Goal: Use online tool/utility: Utilize a website feature to perform a specific function

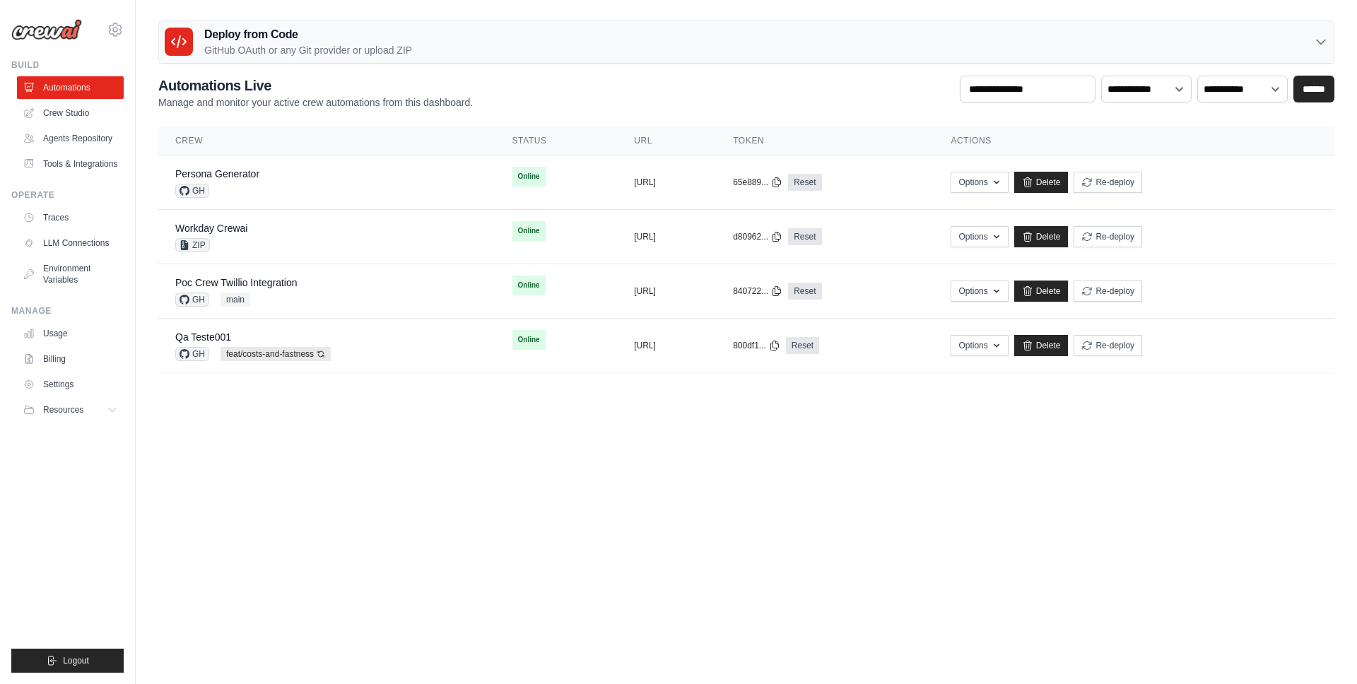
click at [453, 455] on body "mateus@crewai.com AMBEV - DTC CrewAI Demo Account AB InBev - GHQ" at bounding box center [678, 342] width 1357 height 684
click at [1142, 182] on button "Re-deploy" at bounding box center [1107, 181] width 69 height 21
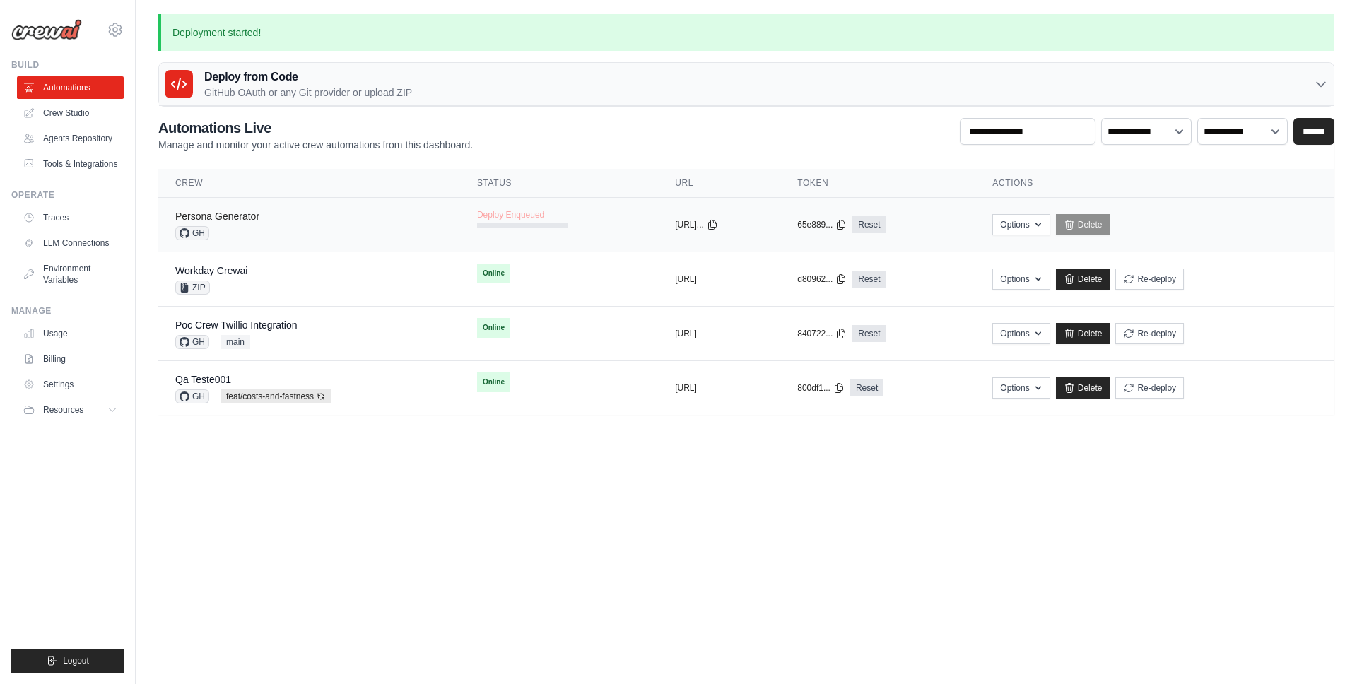
click at [226, 215] on link "Persona Generator" at bounding box center [217, 216] width 84 height 11
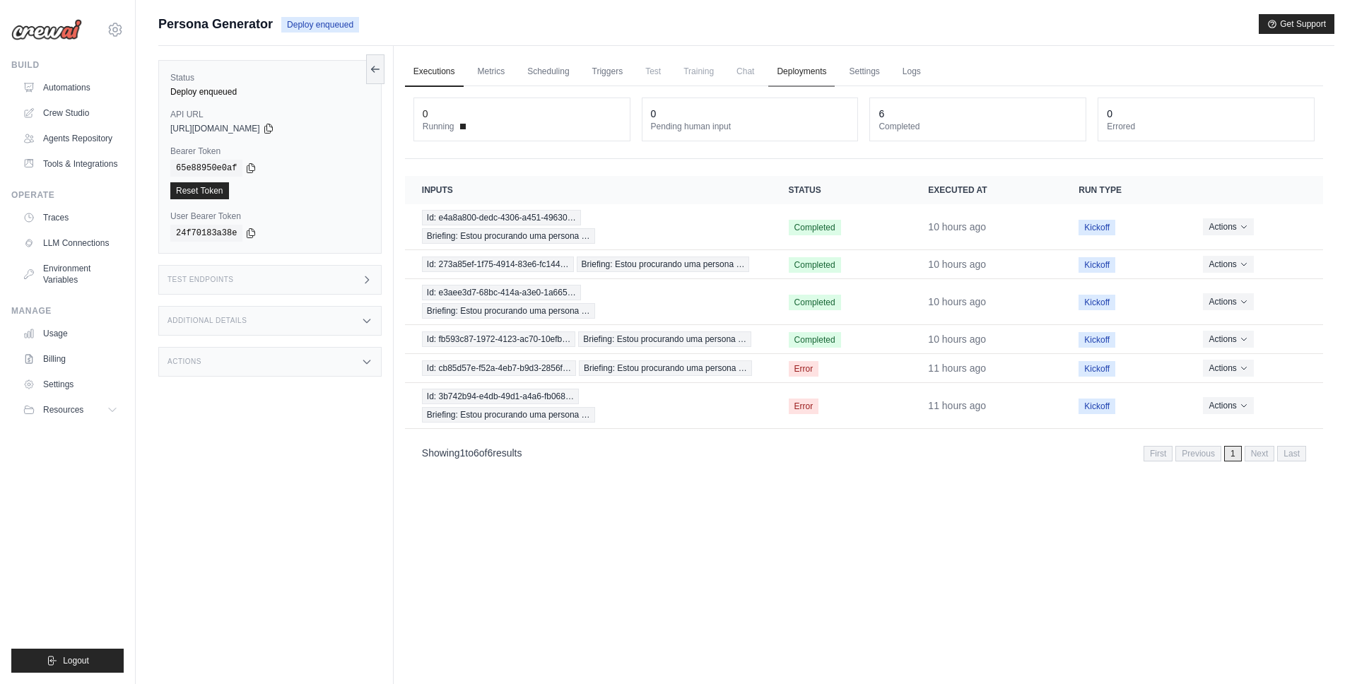
click at [782, 69] on link "Deployments" at bounding box center [801, 72] width 66 height 30
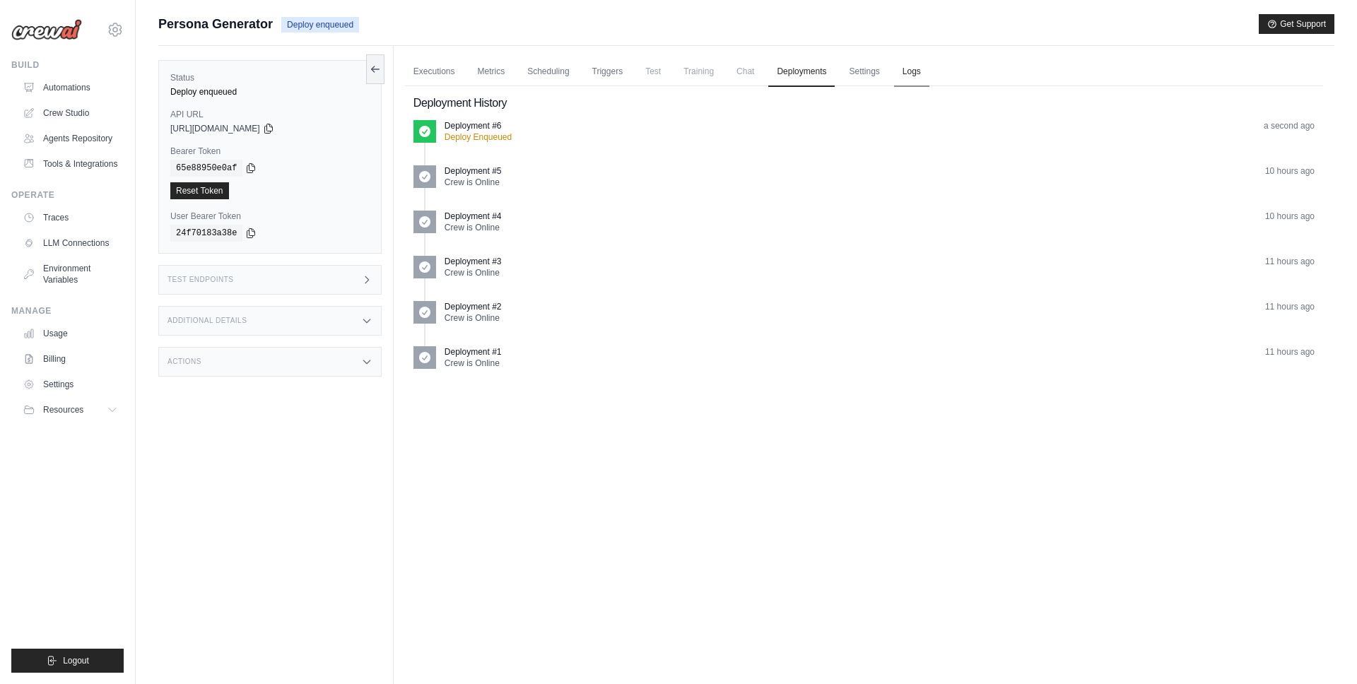
click at [922, 71] on link "Logs" at bounding box center [911, 72] width 35 height 30
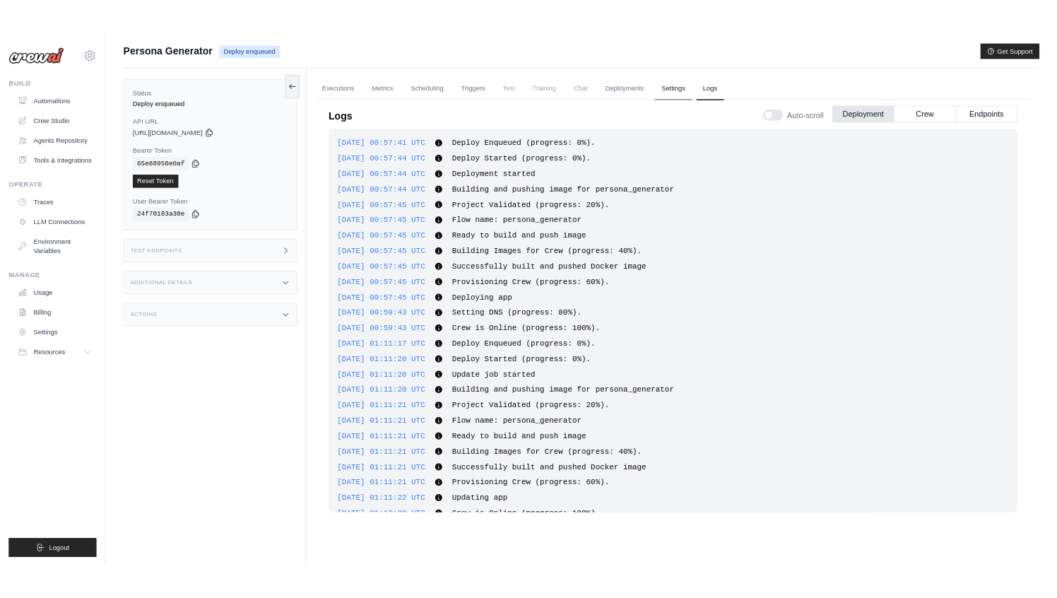
scroll to position [969, 0]
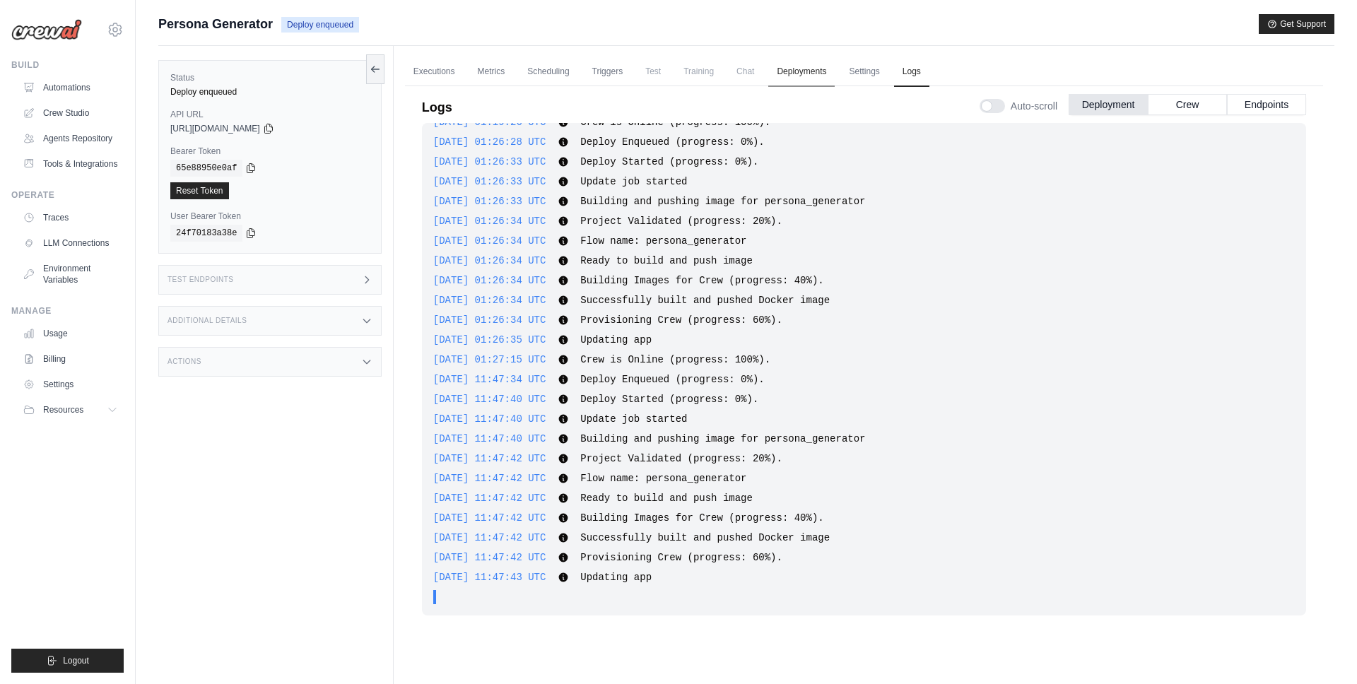
click at [802, 76] on link "Deployments" at bounding box center [801, 72] width 66 height 30
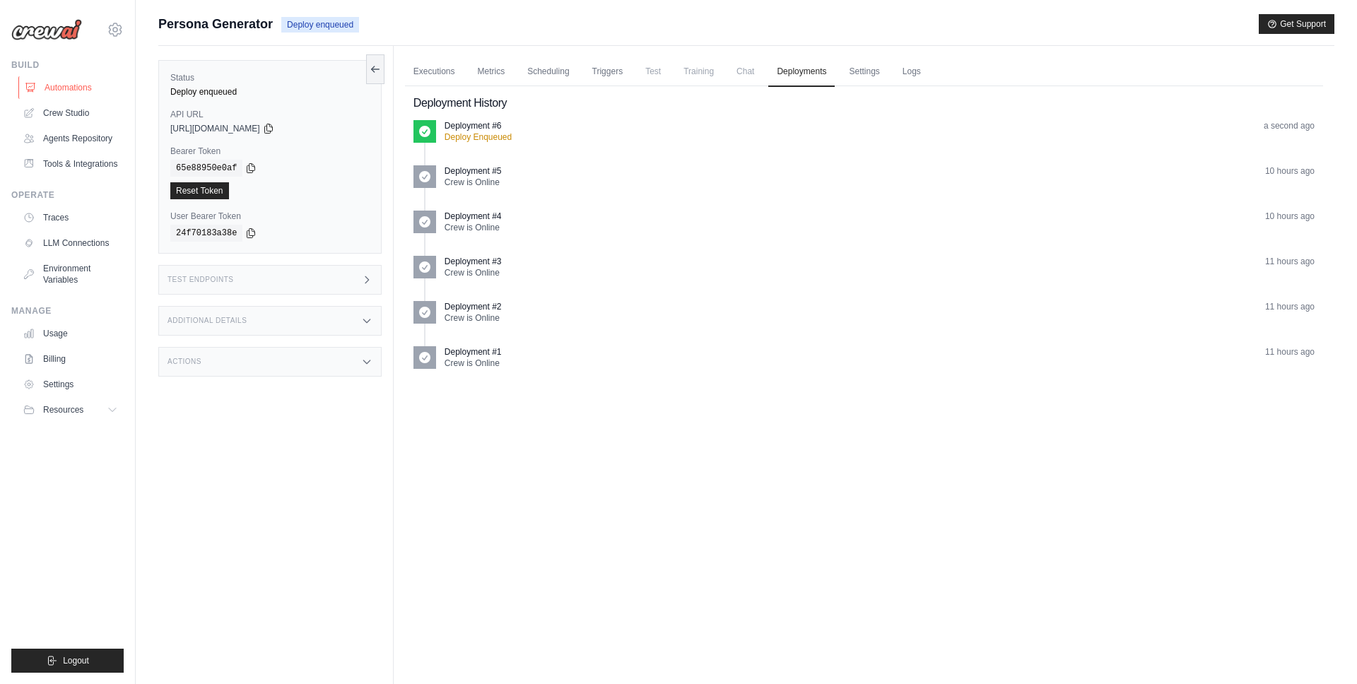
click at [57, 83] on link "Automations" at bounding box center [71, 87] width 107 height 23
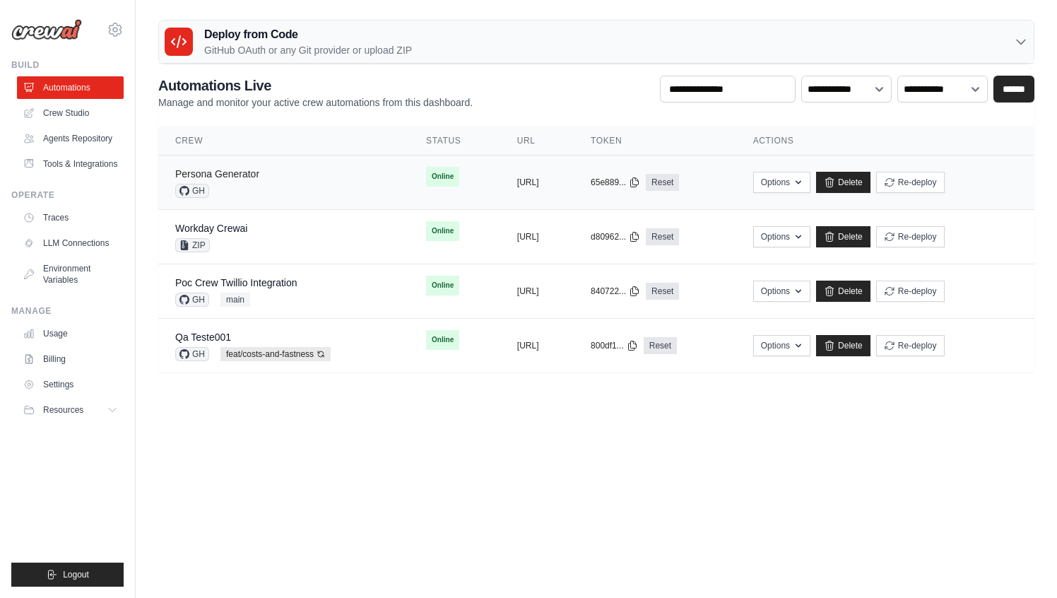
click at [246, 174] on link "Persona Generator" at bounding box center [217, 173] width 84 height 11
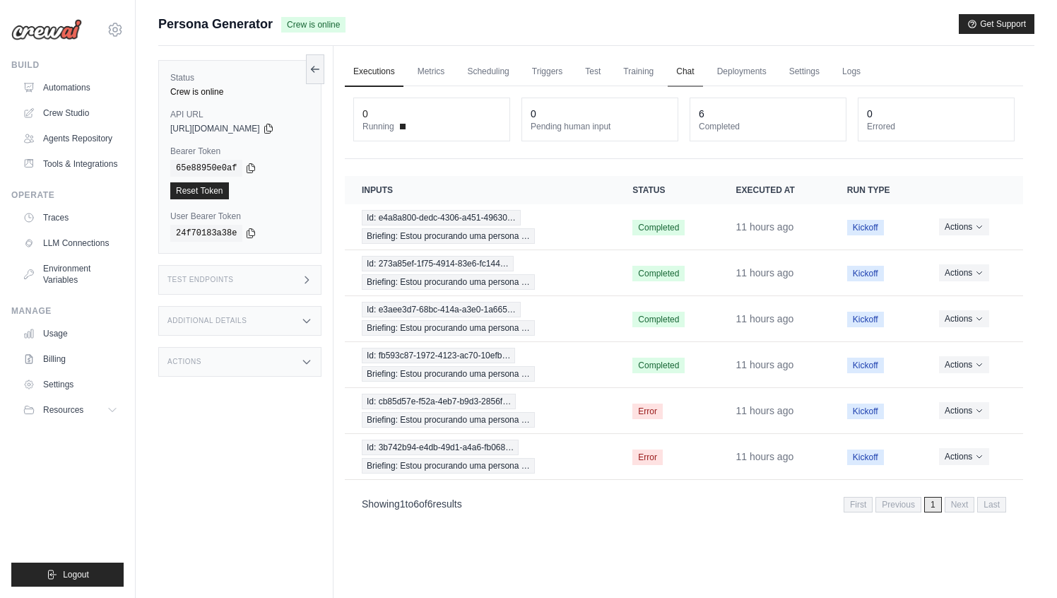
click at [688, 71] on link "Chat" at bounding box center [685, 72] width 35 height 30
click at [565, 536] on div "Executions Metrics Scheduling Triggers Test Training Chat Deployments Settings …" at bounding box center [684, 345] width 701 height 598
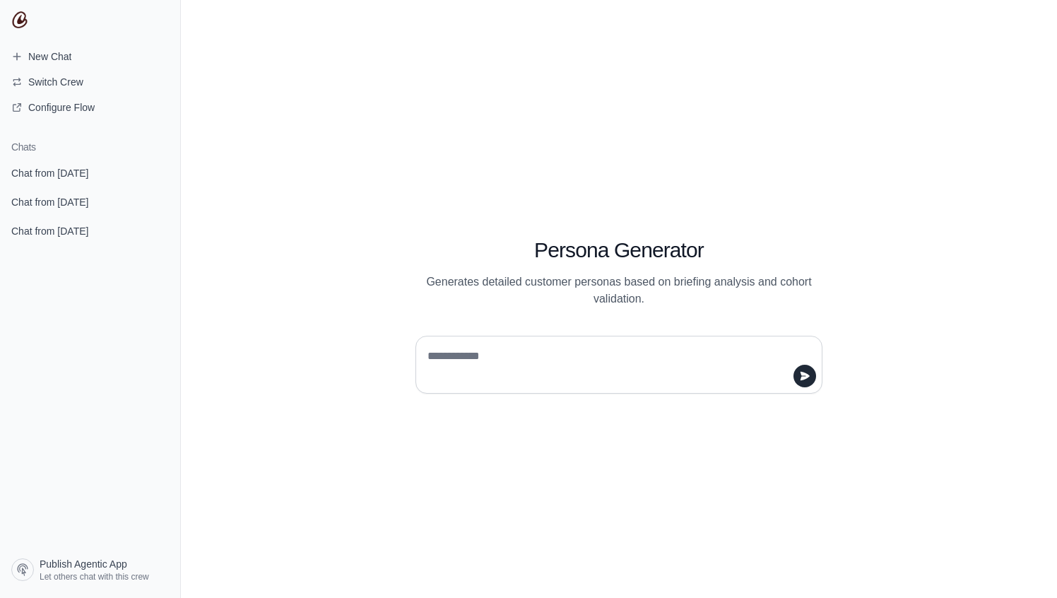
click at [562, 356] on textarea at bounding box center [615, 365] width 380 height 40
type textarea "***"
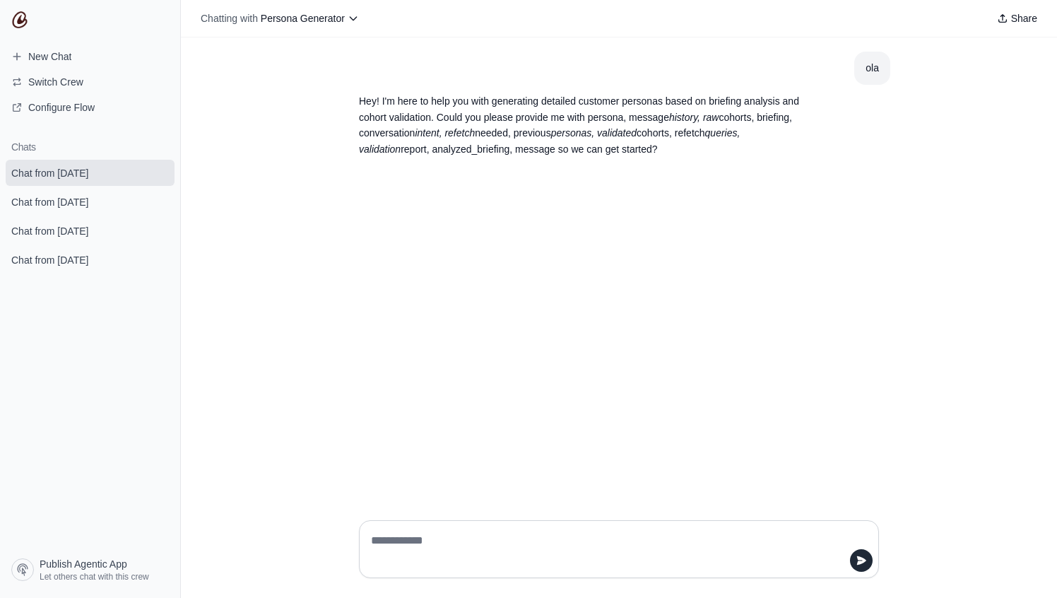
click at [767, 112] on p "Hey! I'm here to help you with generating detailed customer personas based on b…" at bounding box center [585, 125] width 452 height 64
copy p "briefing"
click at [525, 522] on div at bounding box center [619, 549] width 520 height 58
click at [501, 538] on textarea at bounding box center [614, 549] width 493 height 40
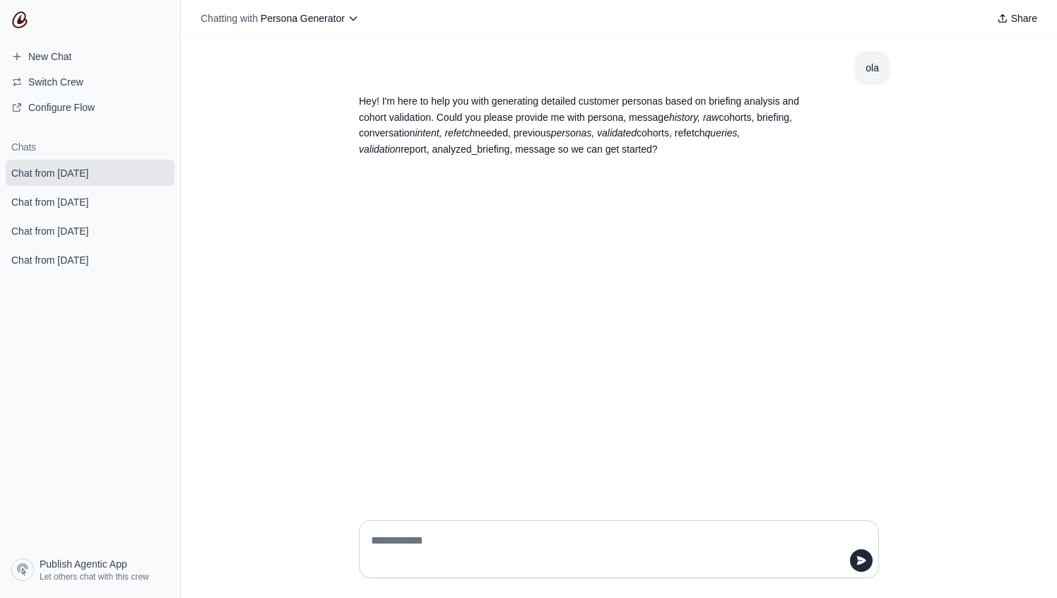
type textarea "*"
paste textarea "*********"
click at [453, 457] on div "ola Hey! I'm here to help you with generating detailed customer personas based …" at bounding box center [619, 272] width 876 height 471
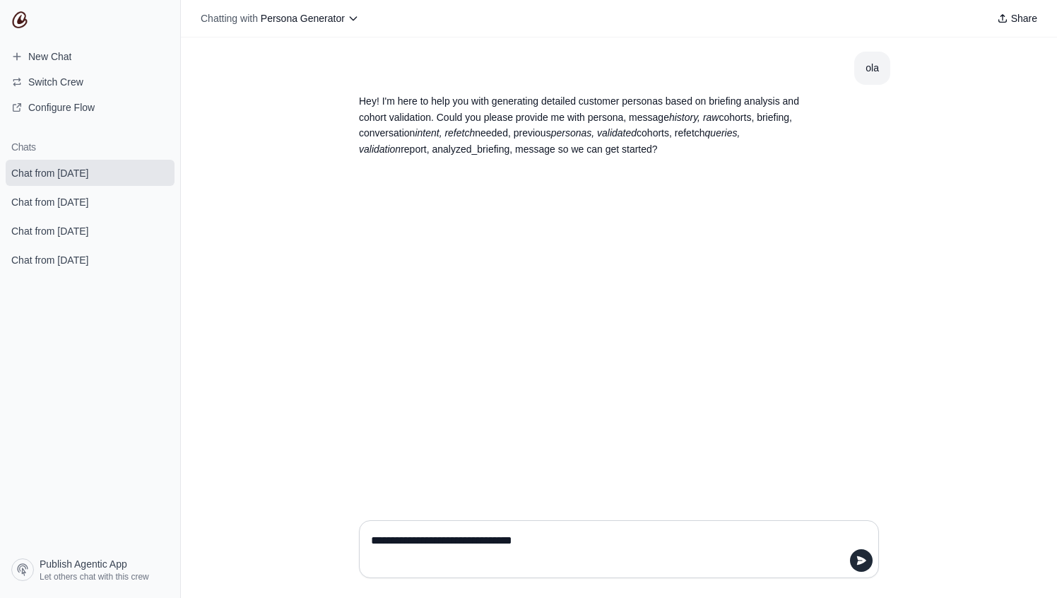
click at [310, 194] on div "ola Hey! I'm here to help you with generating detailed customer personas based …" at bounding box center [619, 272] width 876 height 471
click at [849, 128] on article "Hey! I'm here to help you with generating detailed customer personas based on b…" at bounding box center [619, 125] width 543 height 81
click at [431, 410] on div "ola Hey! I'm here to help you with generating detailed customer personas based …" at bounding box center [619, 272] width 876 height 471
click at [563, 541] on textarea "**********" at bounding box center [614, 549] width 493 height 40
paste textarea "**********"
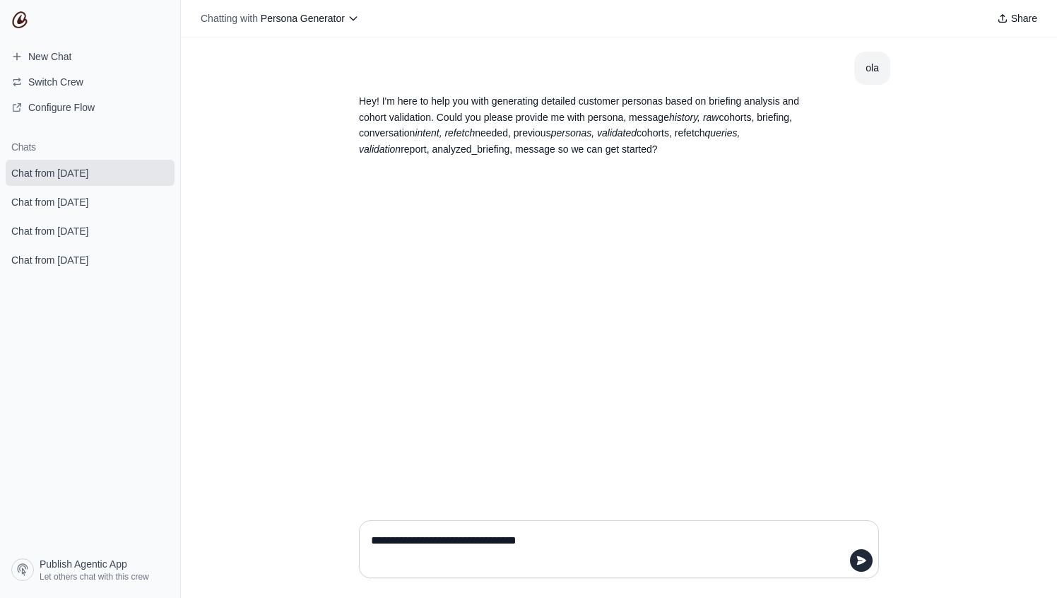
type textarea "**********"
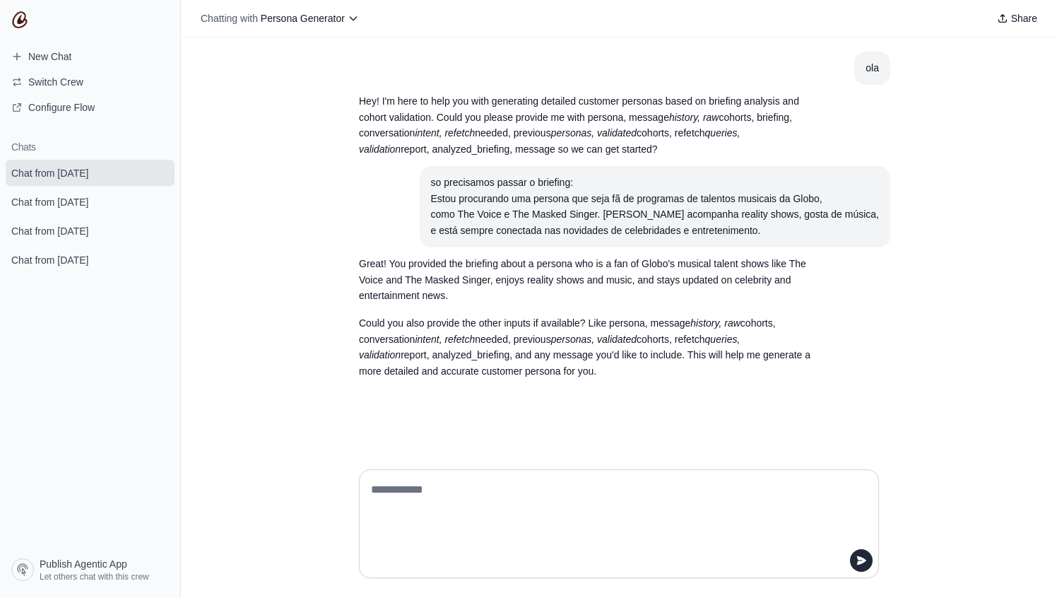
click at [584, 528] on textarea at bounding box center [614, 523] width 493 height 90
type textarea "*"
type textarea "**********"
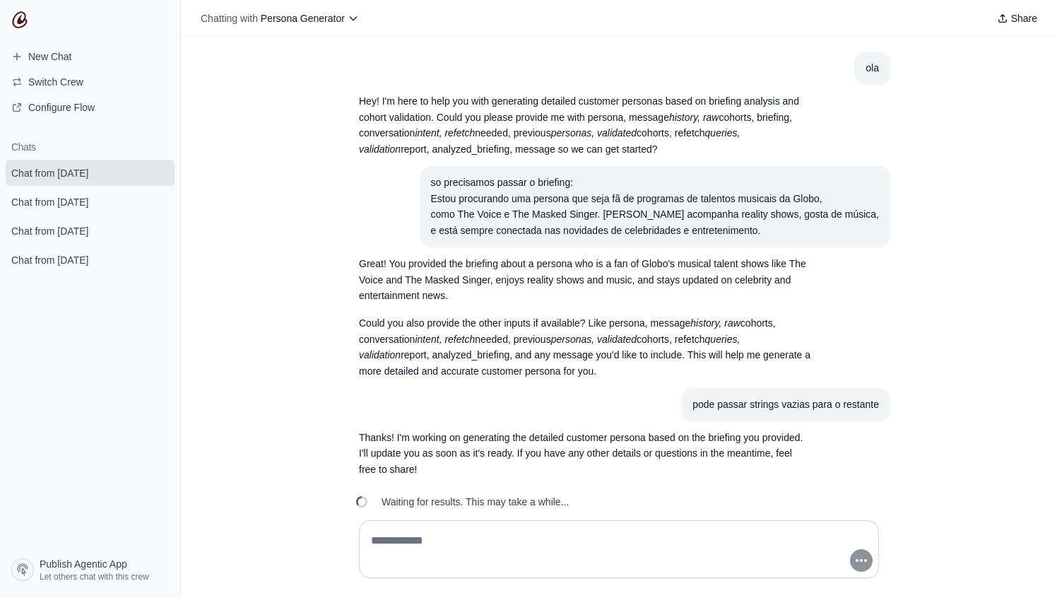
scroll to position [23, 0]
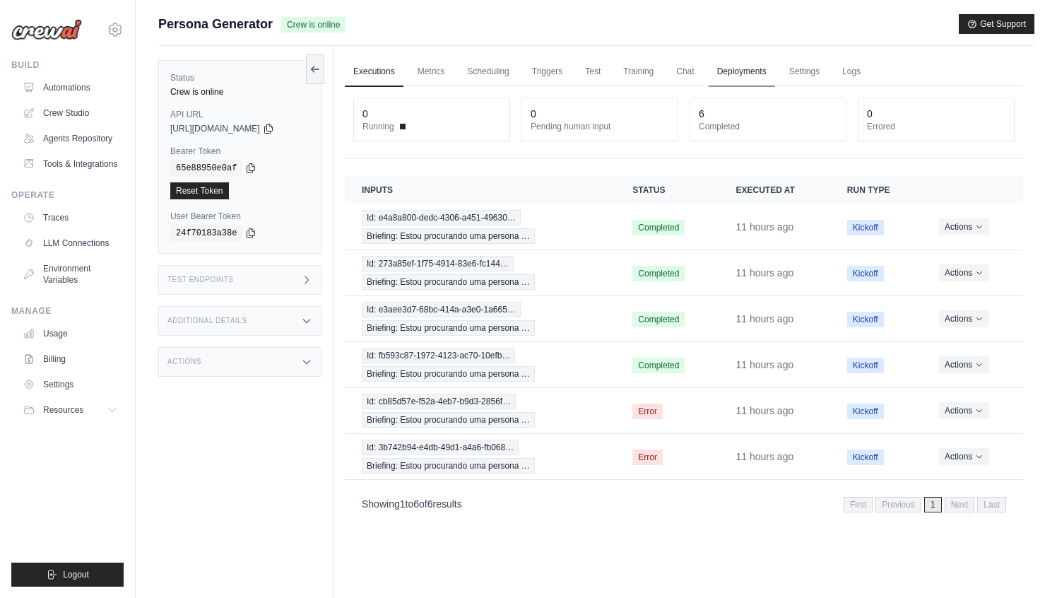
click at [752, 71] on link "Deployments" at bounding box center [742, 72] width 66 height 30
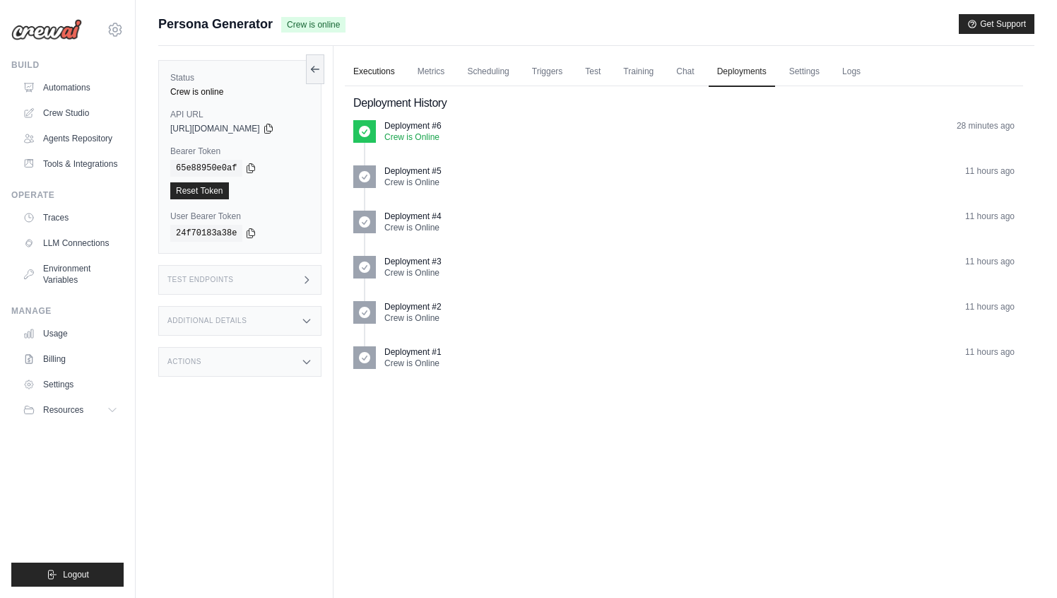
click at [396, 75] on link "Executions" at bounding box center [374, 72] width 59 height 30
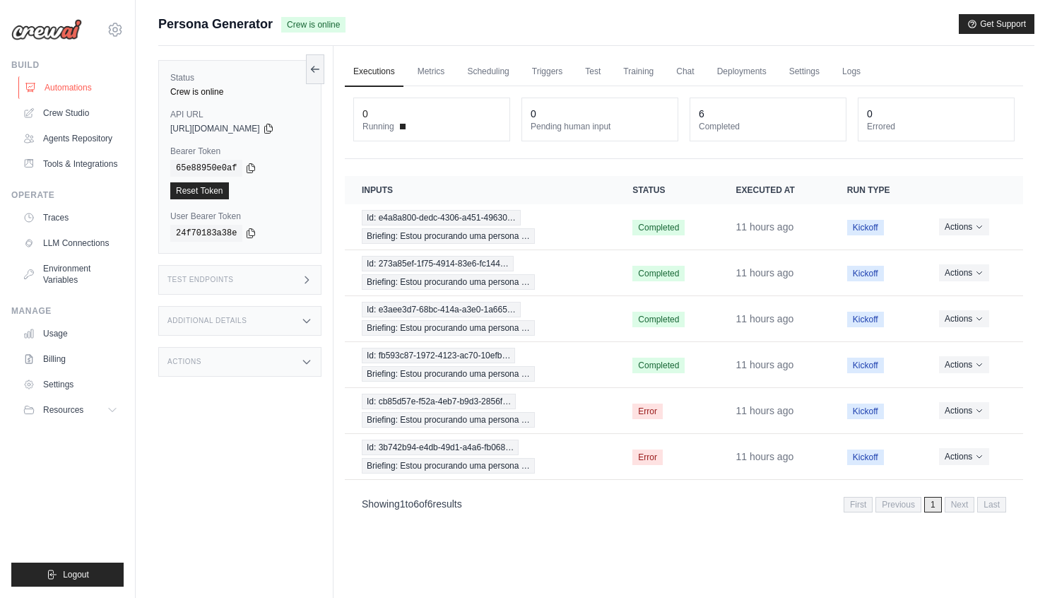
click at [71, 90] on link "Automations" at bounding box center [71, 87] width 107 height 23
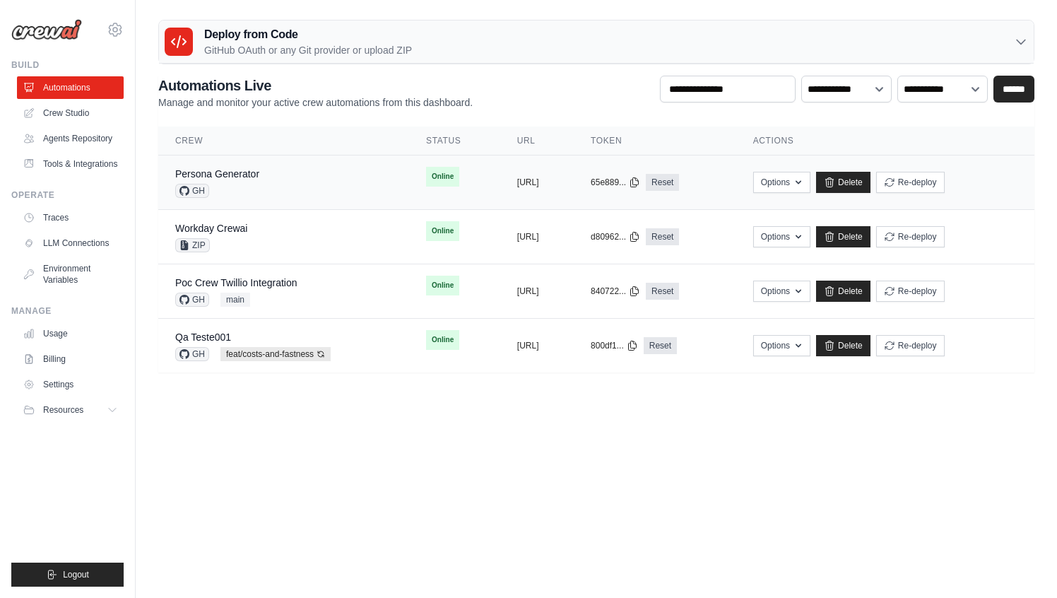
click at [315, 175] on div "Persona Generator GH" at bounding box center [283, 182] width 217 height 31
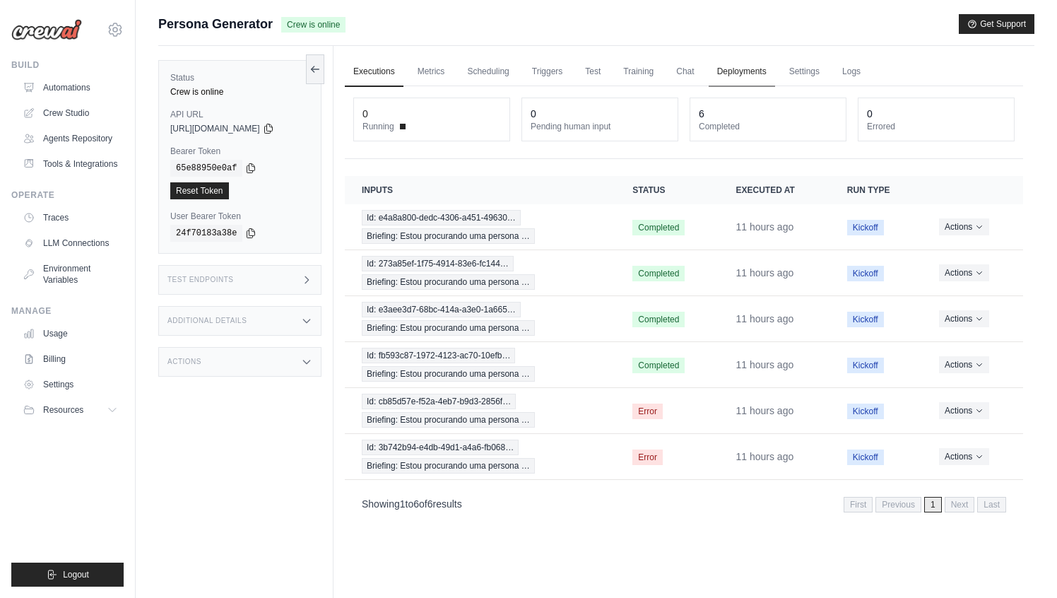
click at [736, 70] on link "Deployments" at bounding box center [742, 72] width 66 height 30
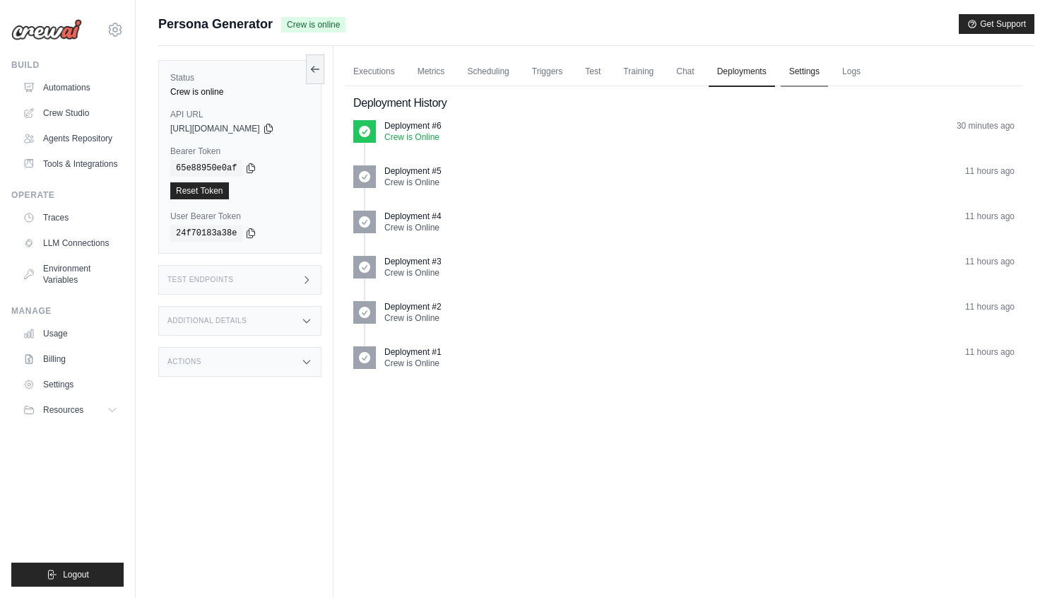
click at [819, 71] on link "Settings" at bounding box center [804, 72] width 47 height 30
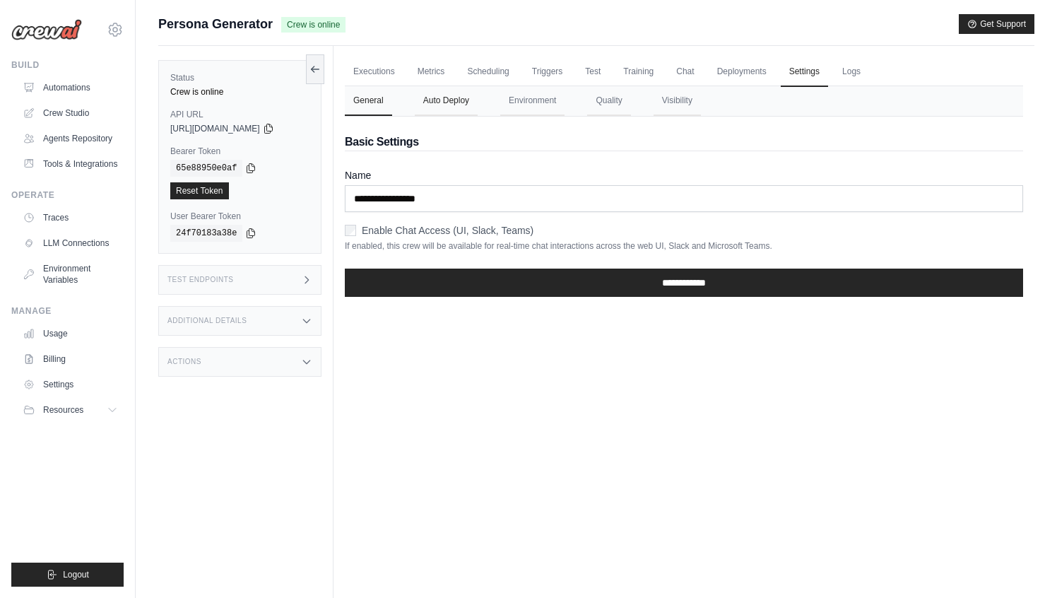
click at [463, 101] on button "Auto Deploy" at bounding box center [446, 101] width 63 height 30
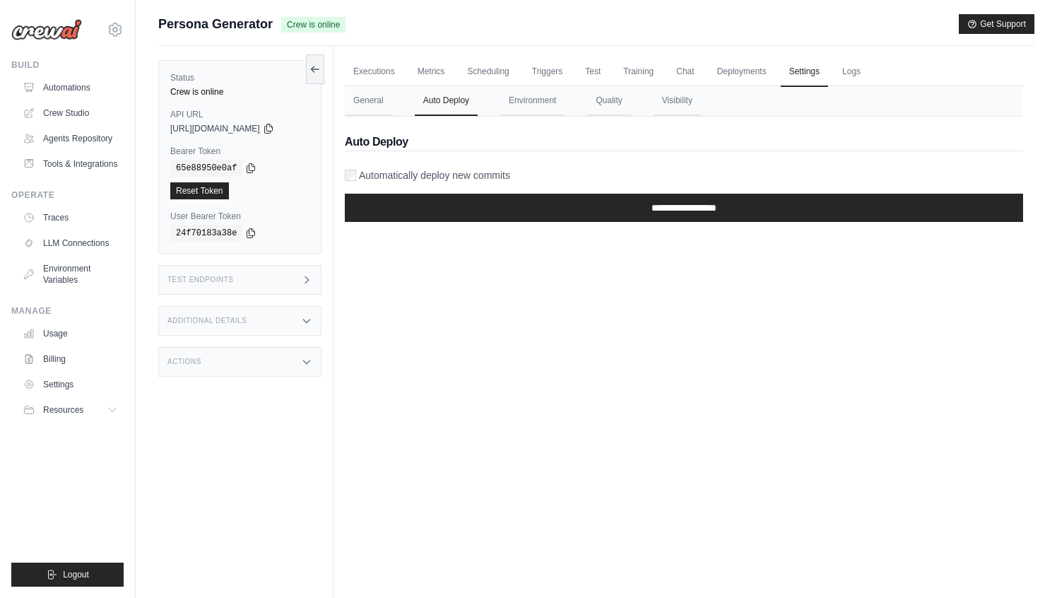
click at [389, 172] on label "Automatically deploy new commits" at bounding box center [434, 175] width 151 height 14
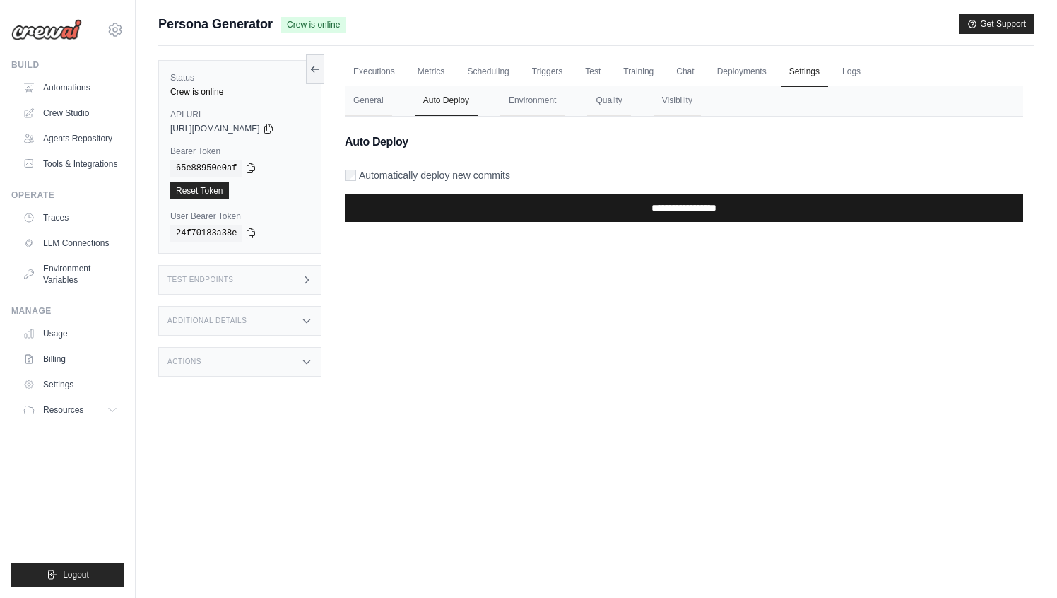
click at [577, 208] on input "**********" at bounding box center [684, 208] width 678 height 28
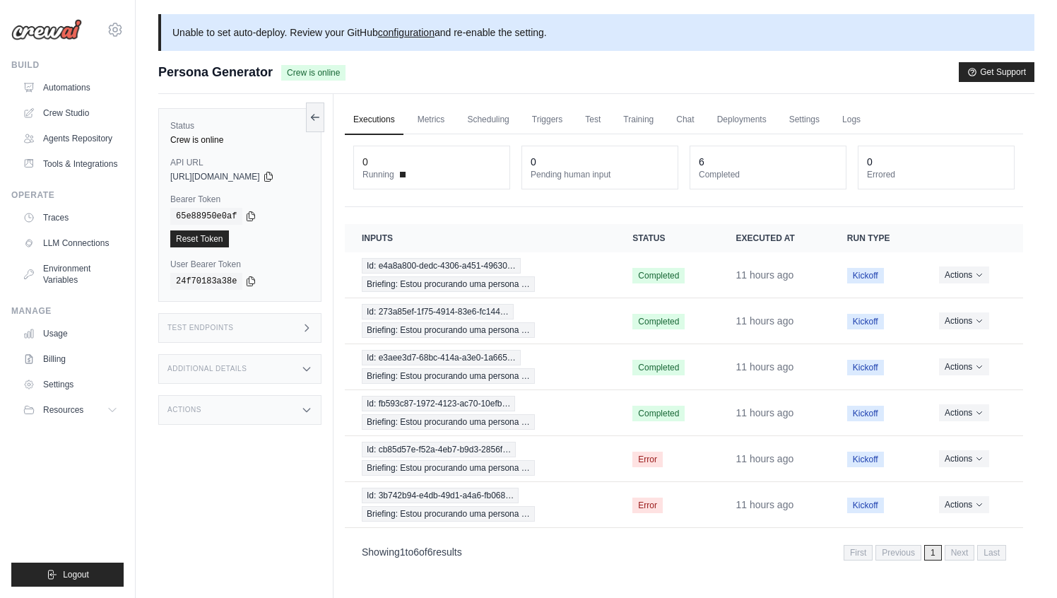
click at [359, 118] on link "Executions" at bounding box center [374, 120] width 59 height 30
click at [70, 88] on link "Automations" at bounding box center [71, 87] width 107 height 23
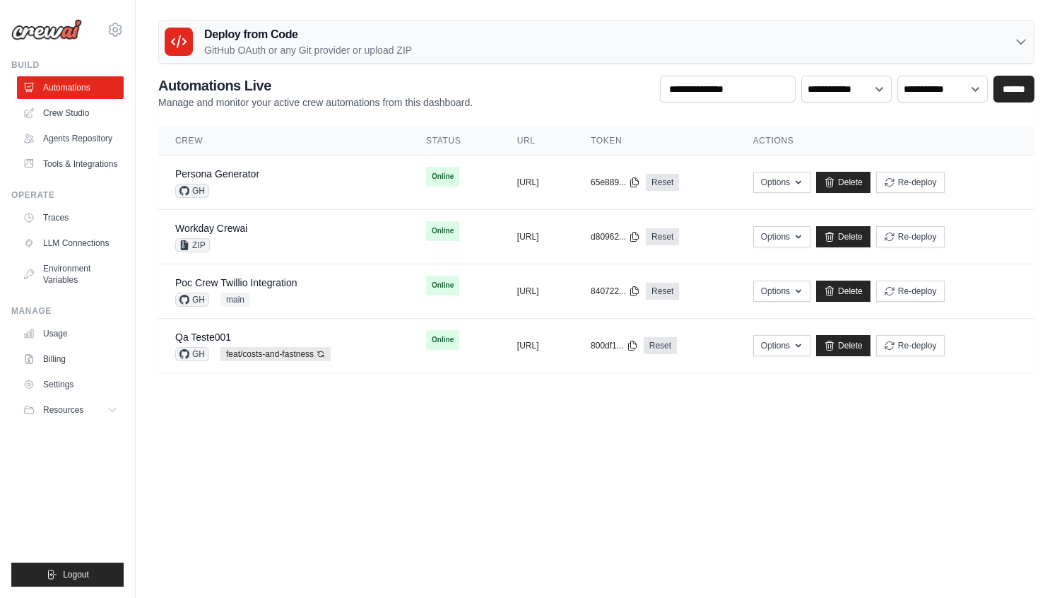
click at [601, 57] on div "Deploy from Code GitHub OAuth or any Git provider or upload ZIP" at bounding box center [596, 41] width 875 height 43
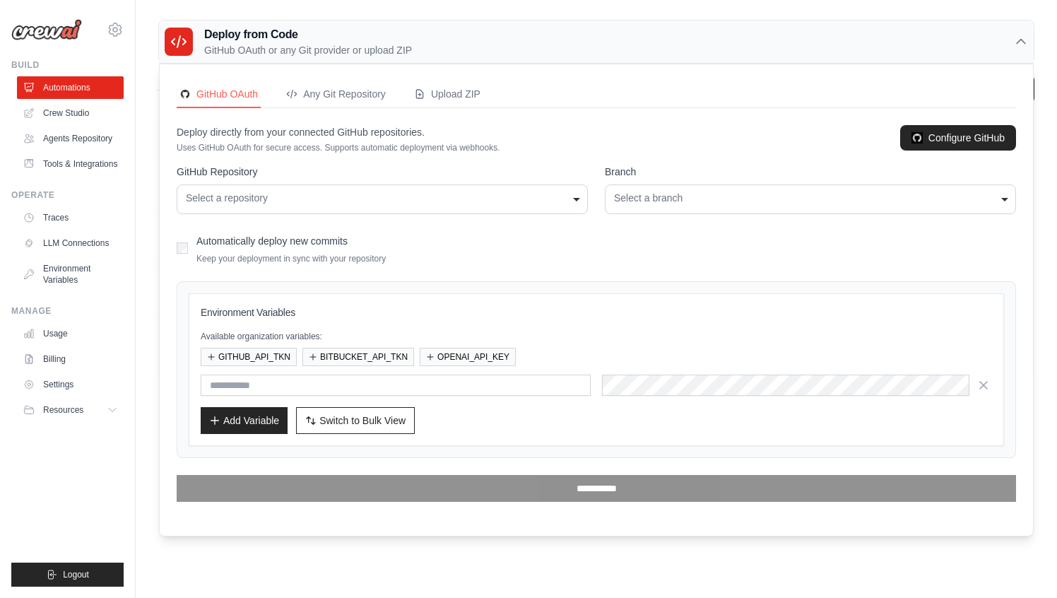
click at [343, 205] on div "Select a repository" at bounding box center [382, 198] width 393 height 15
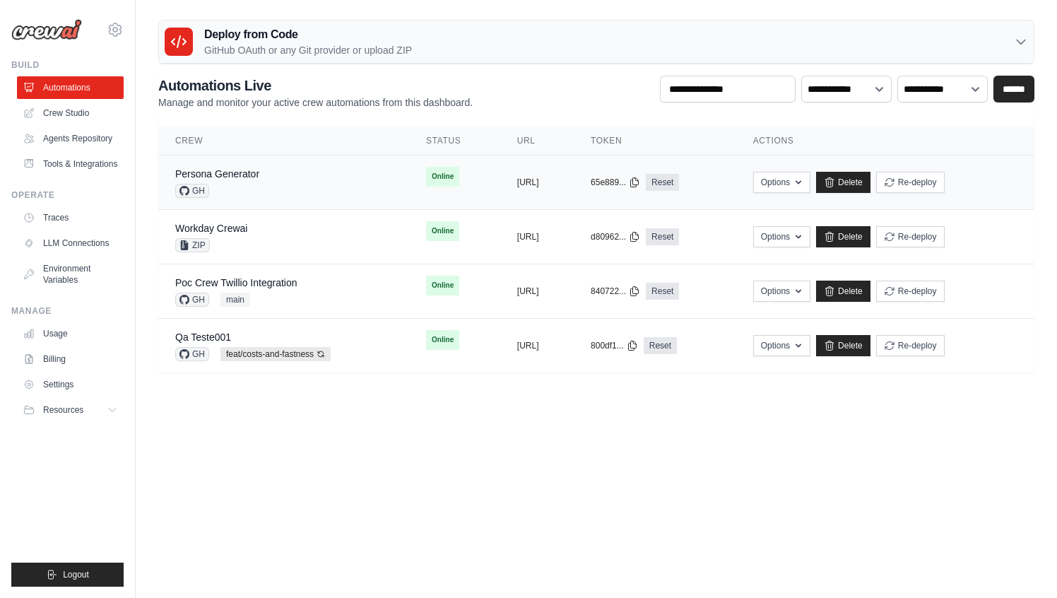
click at [256, 162] on td "Persona Generator GH" at bounding box center [283, 182] width 251 height 54
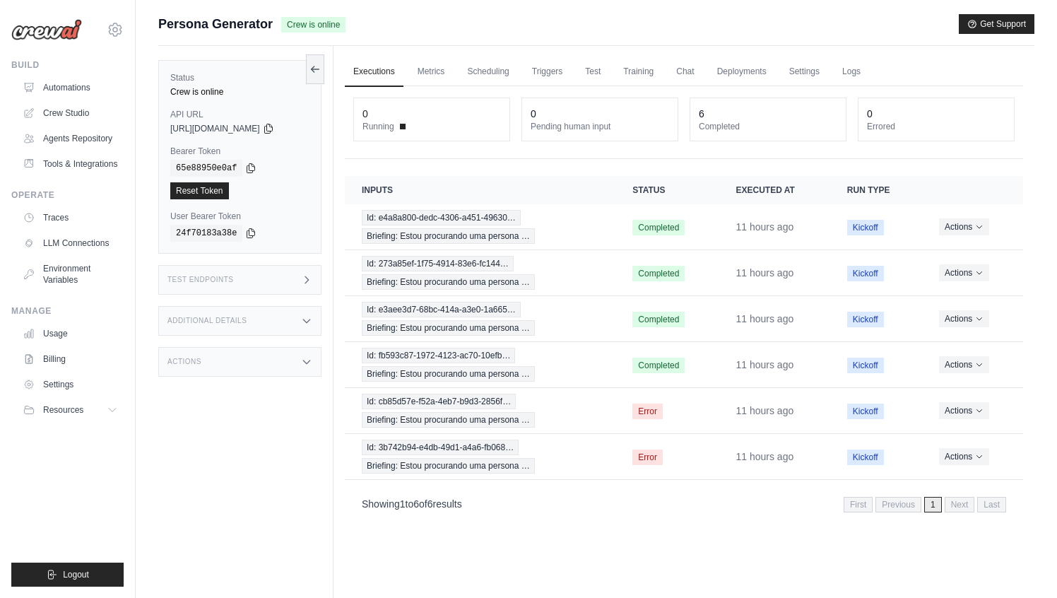
click at [298, 280] on div "Test Endpoints" at bounding box center [239, 280] width 163 height 30
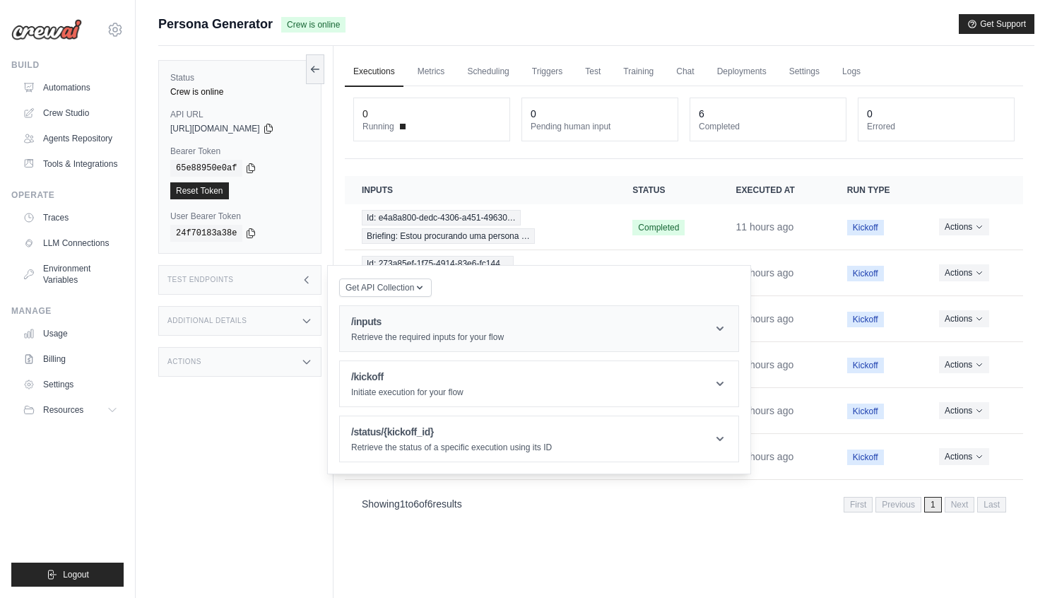
click at [404, 330] on div "/inputs Retrieve the required inputs for your flow" at bounding box center [427, 328] width 153 height 28
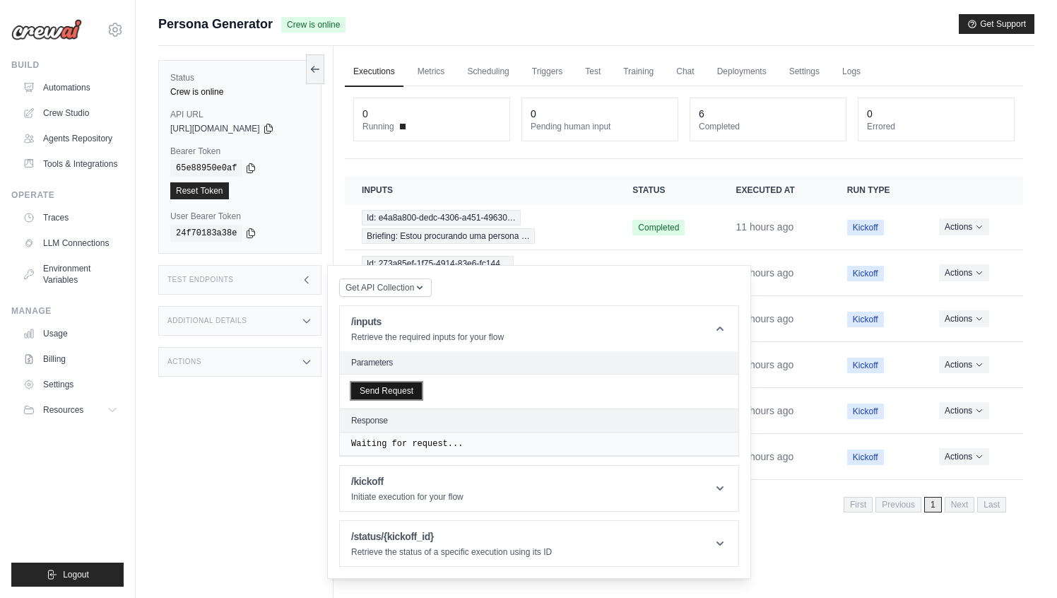
click at [413, 392] on button "Send Request" at bounding box center [386, 390] width 71 height 17
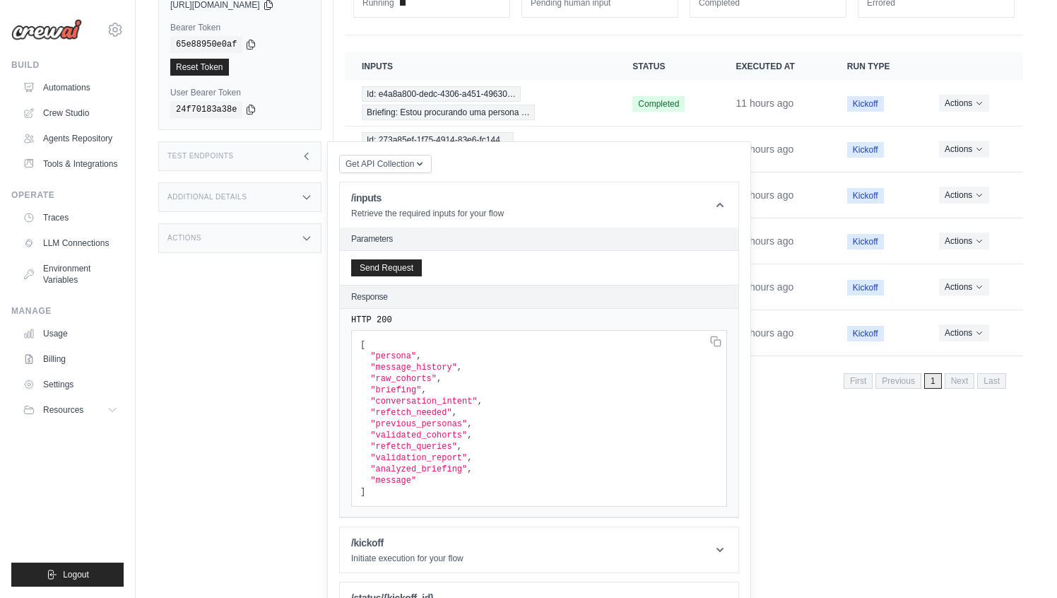
scroll to position [139, 0]
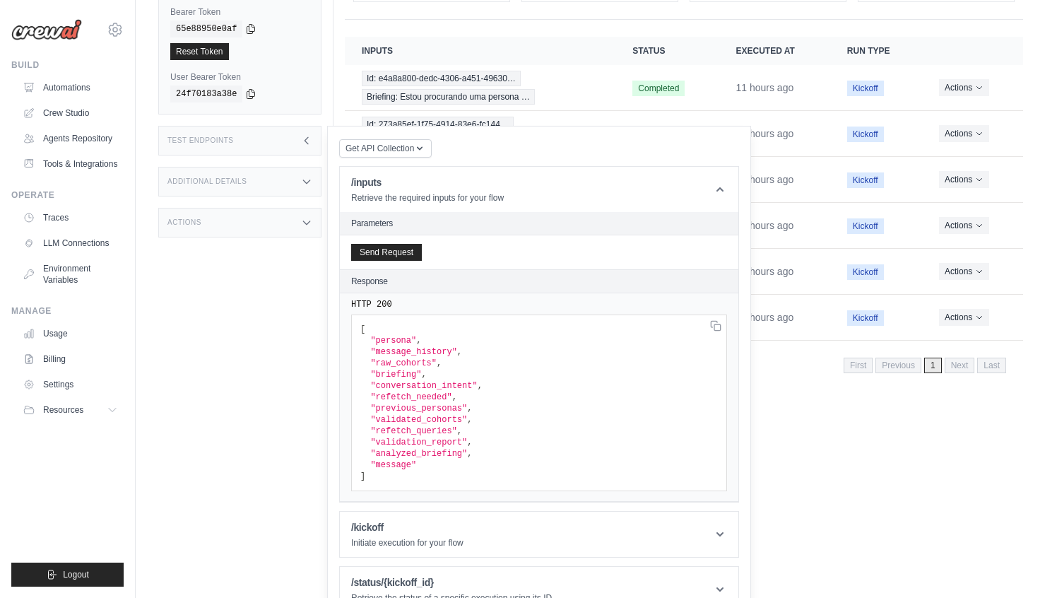
click at [440, 356] on span ""message_history"" at bounding box center [413, 352] width 86 height 10
copy span "message_history"
click at [431, 386] on span ""conversation_intent"" at bounding box center [423, 386] width 107 height 10
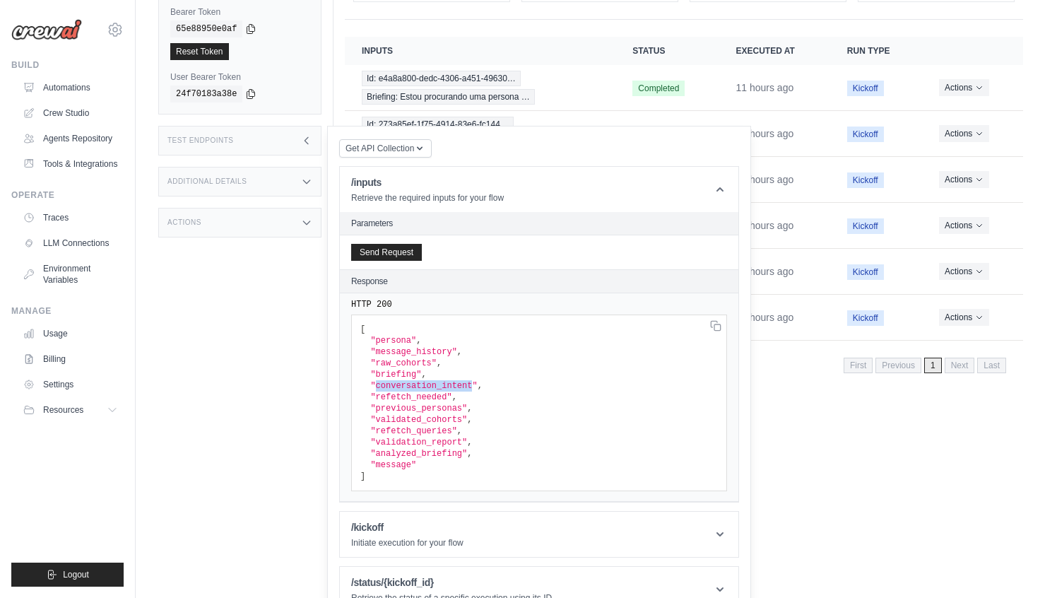
click at [416, 358] on pre "[ "persona" , "message_history" , "raw_cohorts" , "briefing" , "conversation_in…" at bounding box center [539, 402] width 376 height 177
copy span "message_history"
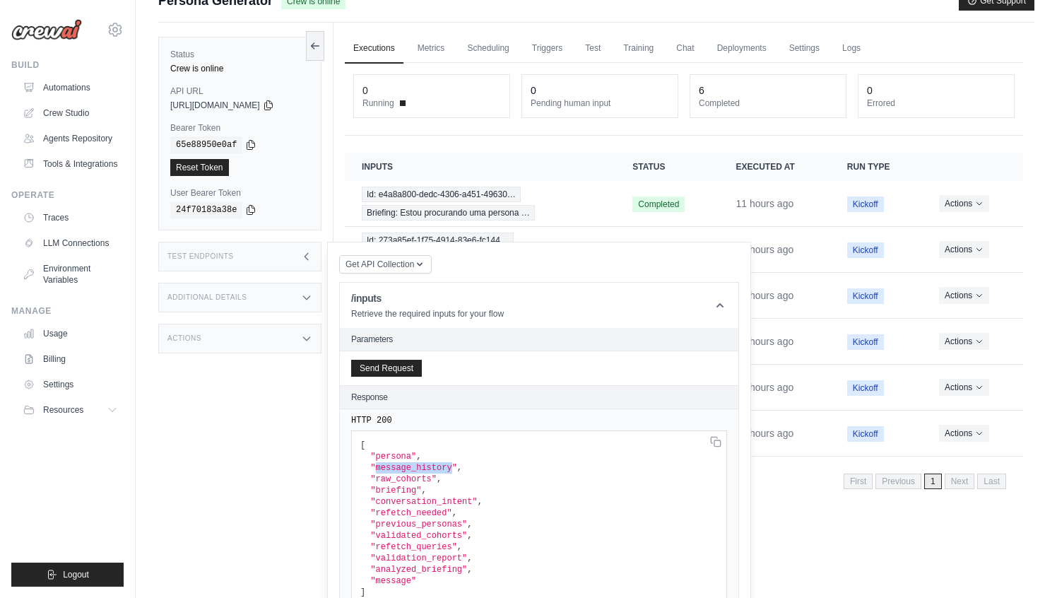
scroll to position [25, 0]
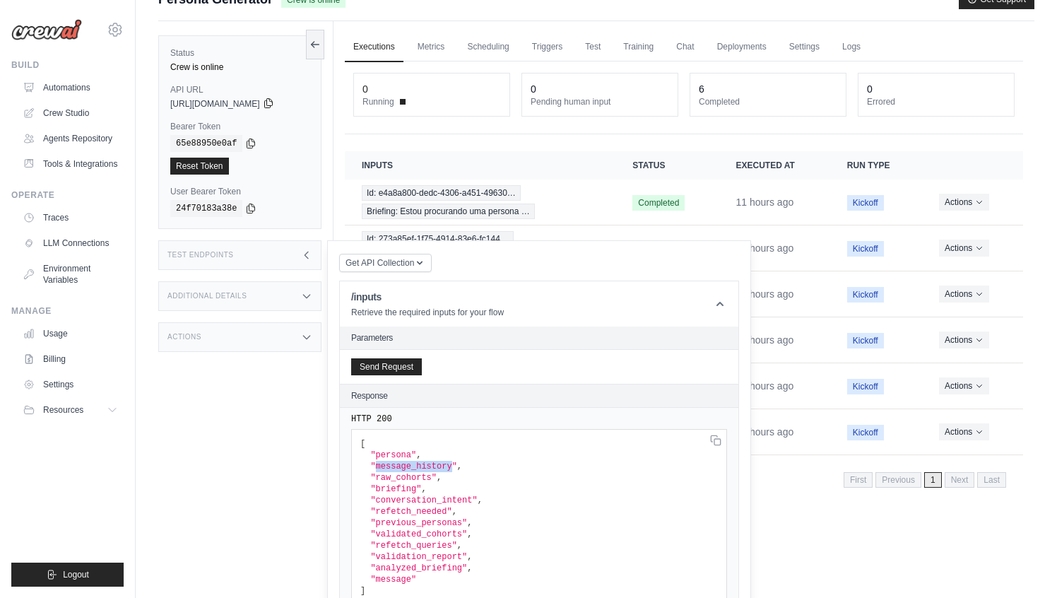
click at [272, 105] on icon at bounding box center [268, 103] width 8 height 9
click at [255, 142] on icon at bounding box center [250, 142] width 11 height 11
click at [186, 522] on div "Status Crew is online API URL copied https://persona-generator-5666b058-0260-45…" at bounding box center [245, 320] width 175 height 598
click at [298, 257] on div "Test Endpoints" at bounding box center [239, 255] width 163 height 30
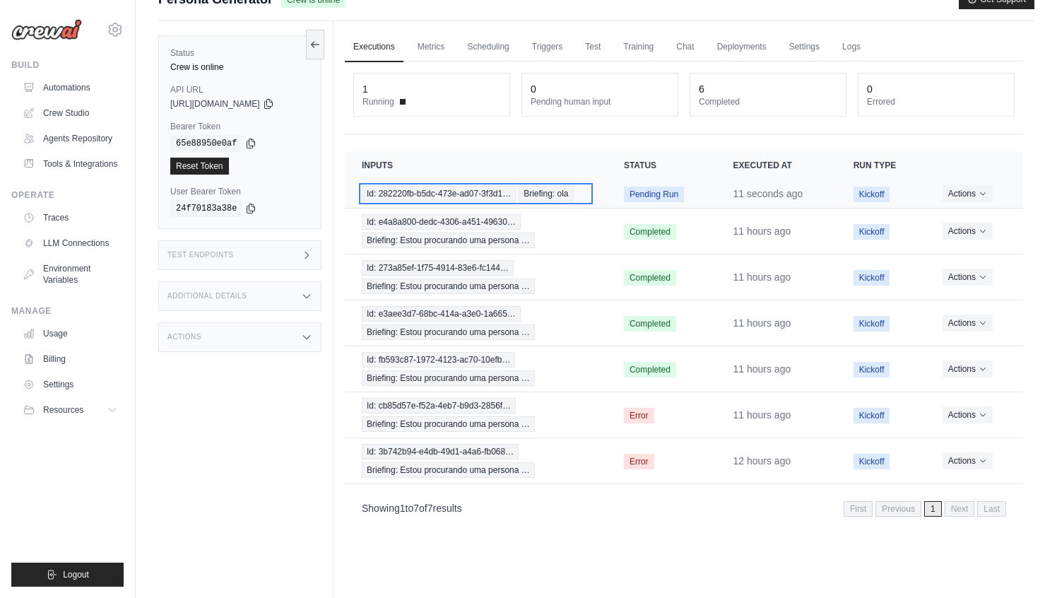
click at [563, 194] on span "Briefing: ola" at bounding box center [546, 194] width 54 height 16
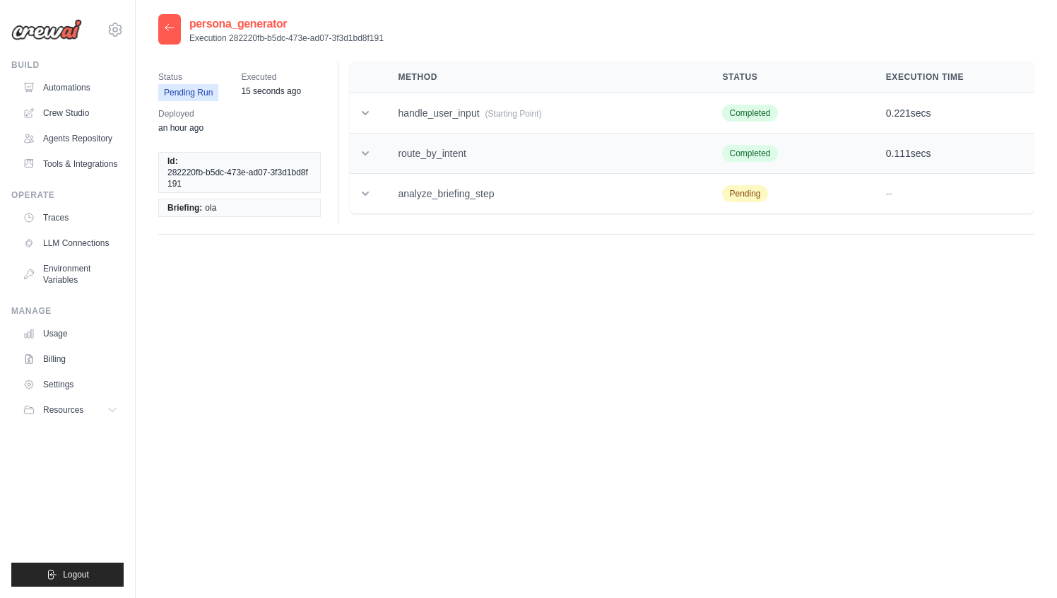
click at [447, 152] on td "route_by_intent" at bounding box center [543, 154] width 324 height 40
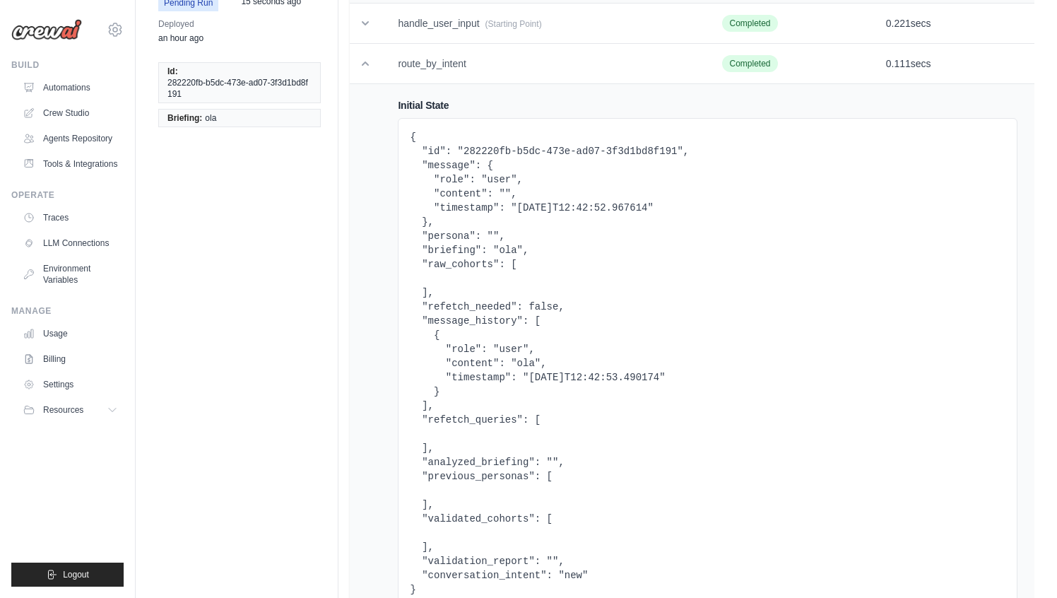
scroll to position [96, 0]
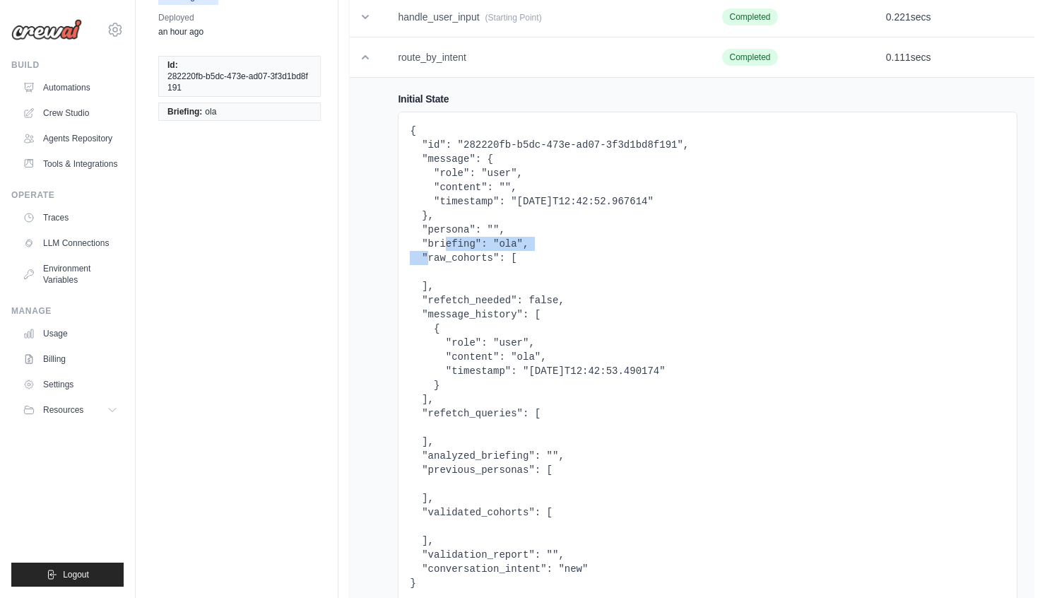
drag, startPoint x: 421, startPoint y: 245, endPoint x: 550, endPoint y: 239, distance: 128.8
click at [550, 239] on pre "{ "id": "282220fb-b5dc-473e-ad07-3f3d1bd8f191", "message": { "role": "user", "c…" at bounding box center [708, 357] width 596 height 466
click at [508, 245] on pre "{ "id": "282220fb-b5dc-473e-ad07-3f3d1bd8f191", "message": { "role": "user", "c…" at bounding box center [708, 357] width 596 height 466
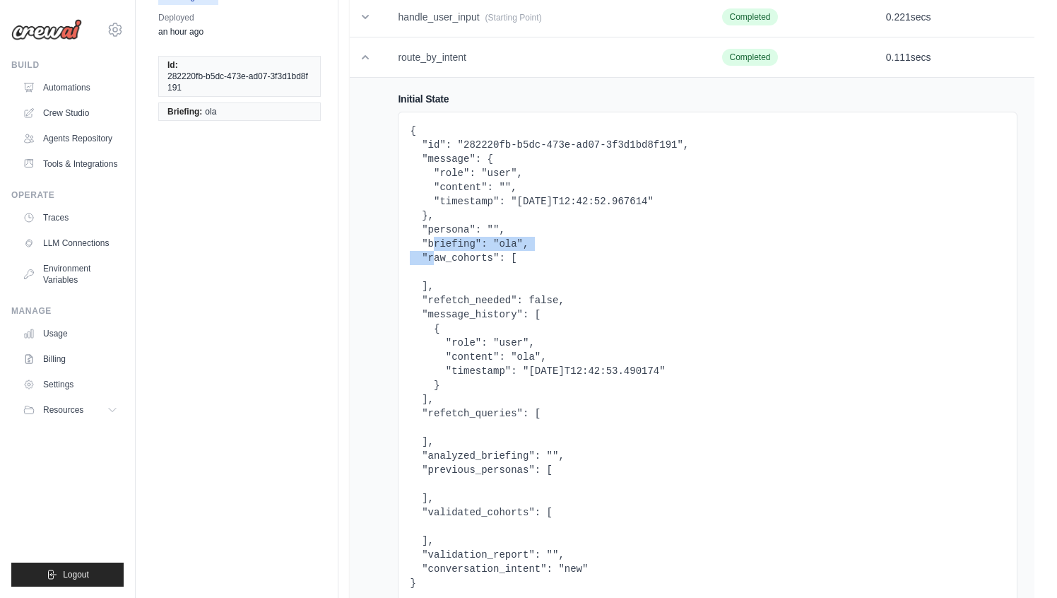
click at [471, 245] on pre "{ "id": "282220fb-b5dc-473e-ad07-3f3d1bd8f191", "message": { "role": "user", "c…" at bounding box center [708, 357] width 596 height 466
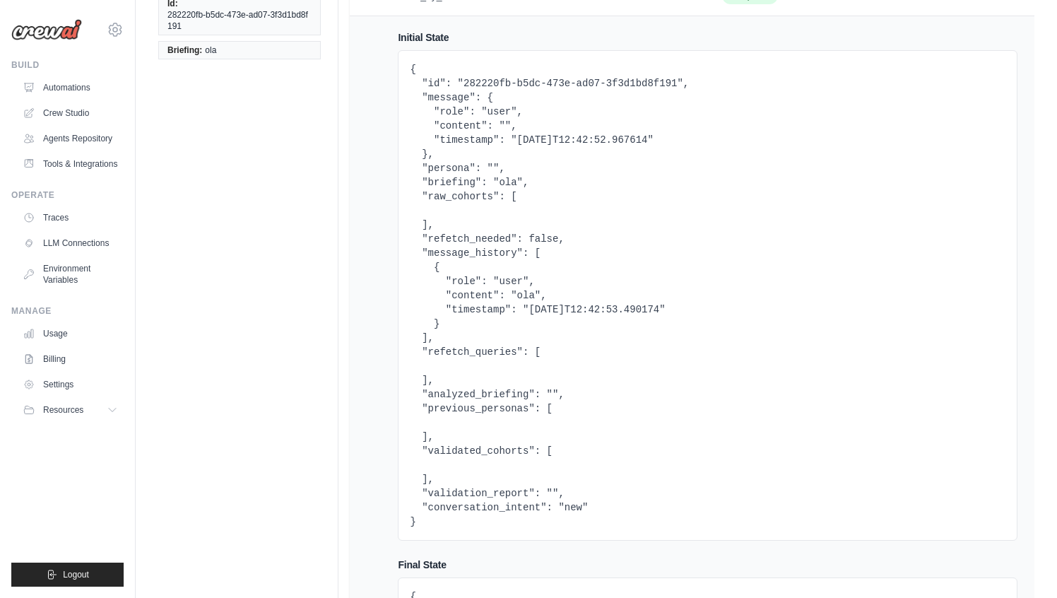
scroll to position [157, 0]
click at [508, 184] on pre "{ "id": "282220fb-b5dc-473e-ad07-3f3d1bd8f191", "message": { "role": "user", "c…" at bounding box center [708, 296] width 596 height 466
click at [447, 189] on pre "{ "id": "282220fb-b5dc-473e-ad07-3f3d1bd8f191", "message": { "role": "user", "c…" at bounding box center [708, 296] width 596 height 466
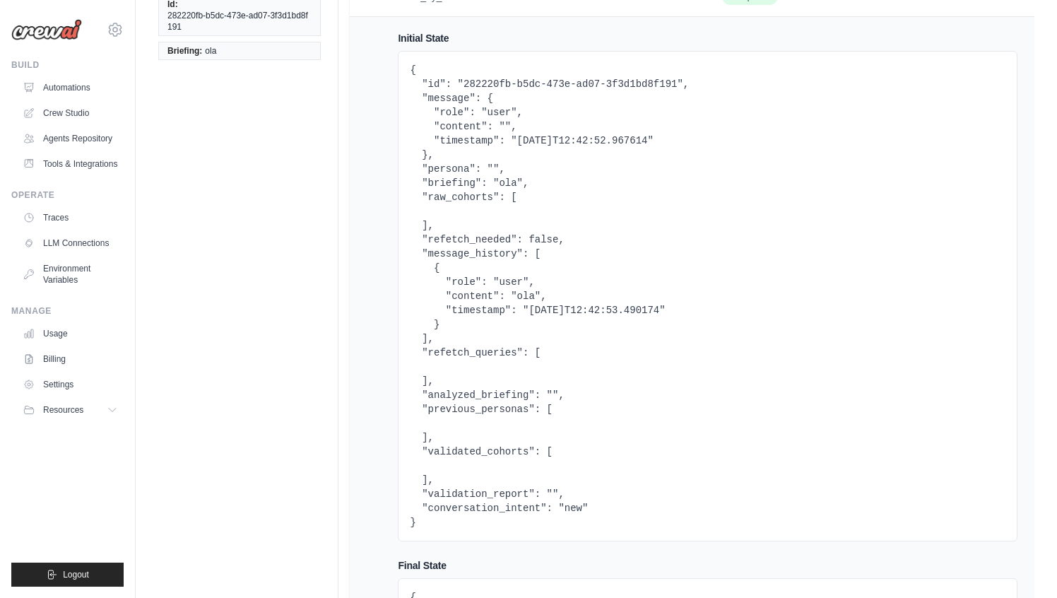
click at [447, 189] on pre "{ "id": "282220fb-b5dc-473e-ad07-3f3d1bd8f191", "message": { "role": "user", "c…" at bounding box center [708, 296] width 596 height 466
click at [458, 187] on pre "{ "id": "282220fb-b5dc-473e-ad07-3f3d1bd8f191", "message": { "role": "user", "c…" at bounding box center [708, 296] width 596 height 466
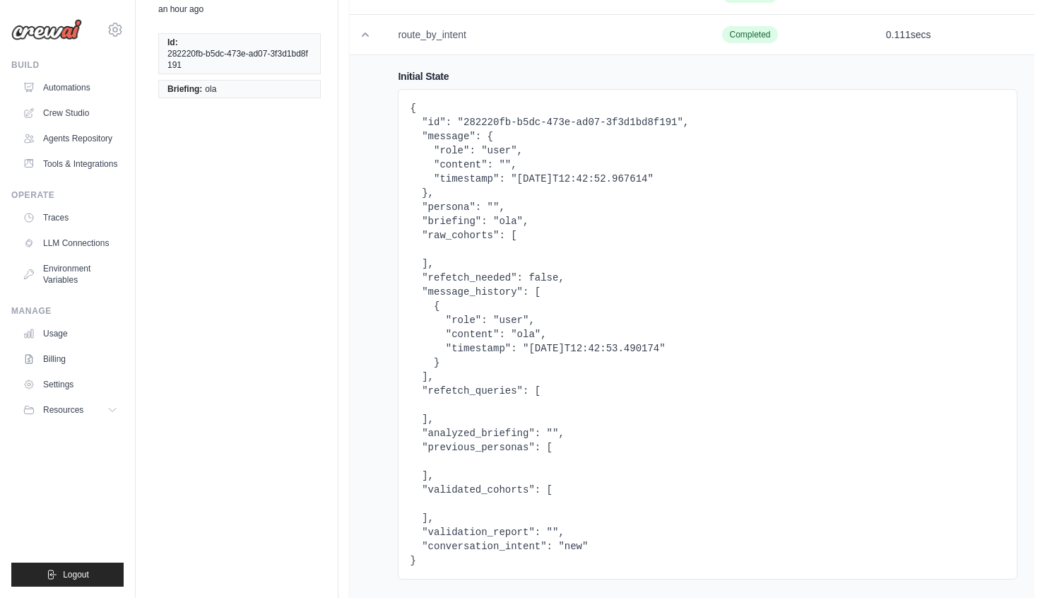
scroll to position [106, 0]
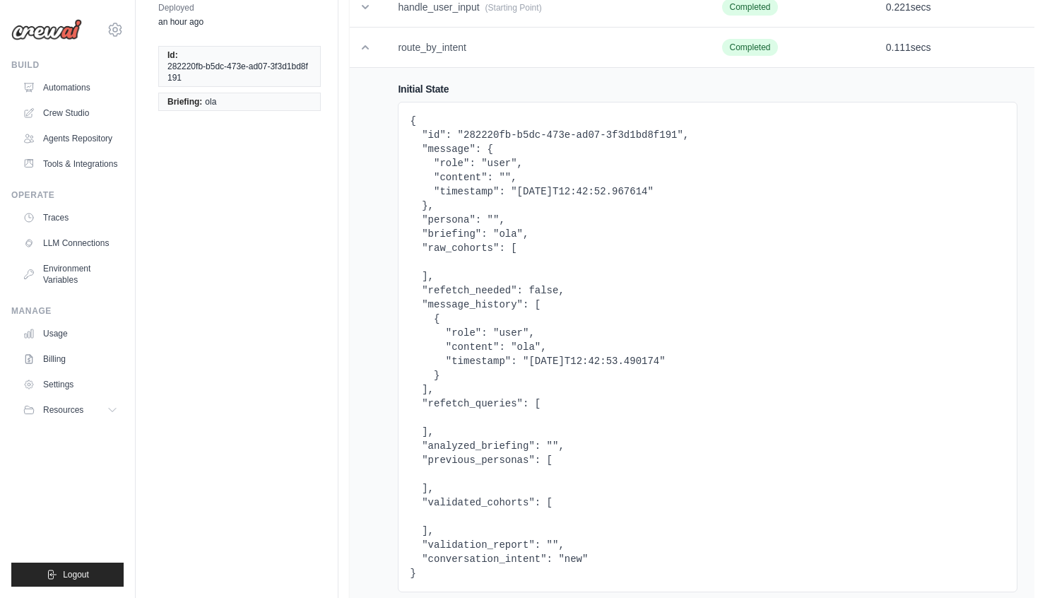
click at [447, 235] on pre "{ "id": "282220fb-b5dc-473e-ad07-3f3d1bd8f191", "message": { "role": "user", "c…" at bounding box center [708, 347] width 596 height 466
click at [520, 231] on pre "{ "id": "282220fb-b5dc-473e-ad07-3f3d1bd8f191", "message": { "role": "user", "c…" at bounding box center [708, 347] width 596 height 466
click at [452, 150] on pre "{ "id": "282220fb-b5dc-473e-ad07-3f3d1bd8f191", "message": { "role": "user", "c…" at bounding box center [708, 347] width 596 height 466
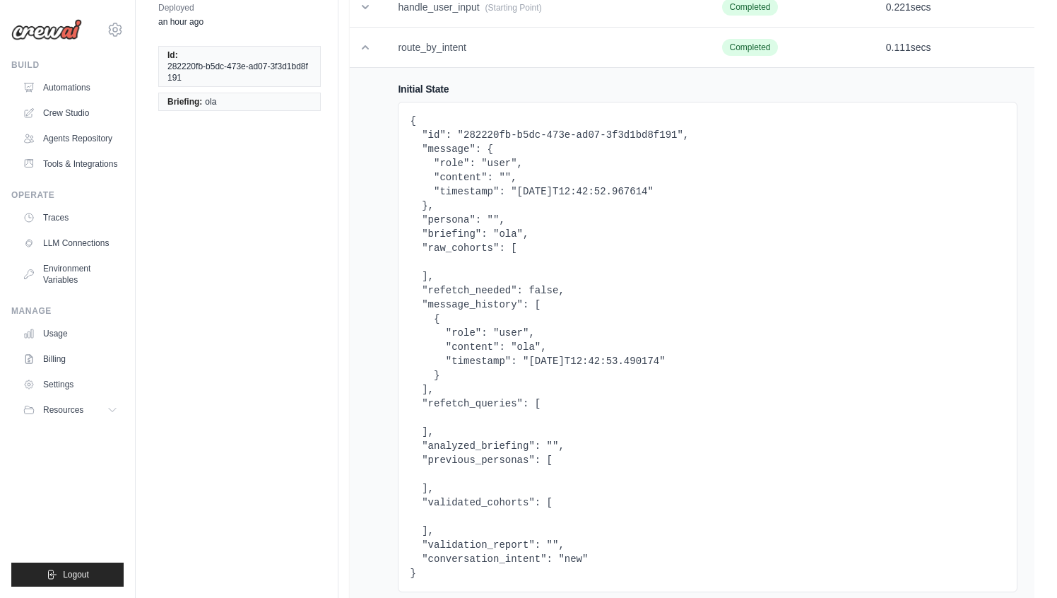
click at [452, 150] on pre "{ "id": "282220fb-b5dc-473e-ad07-3f3d1bd8f191", "message": { "role": "user", "c…" at bounding box center [708, 347] width 596 height 466
click at [453, 177] on pre "{ "id": "282220fb-b5dc-473e-ad07-3f3d1bd8f191", "message": { "role": "user", "c…" at bounding box center [708, 347] width 596 height 466
click at [469, 235] on pre "{ "id": "282220fb-b5dc-473e-ad07-3f3d1bd8f191", "message": { "role": "user", "c…" at bounding box center [708, 347] width 596 height 466
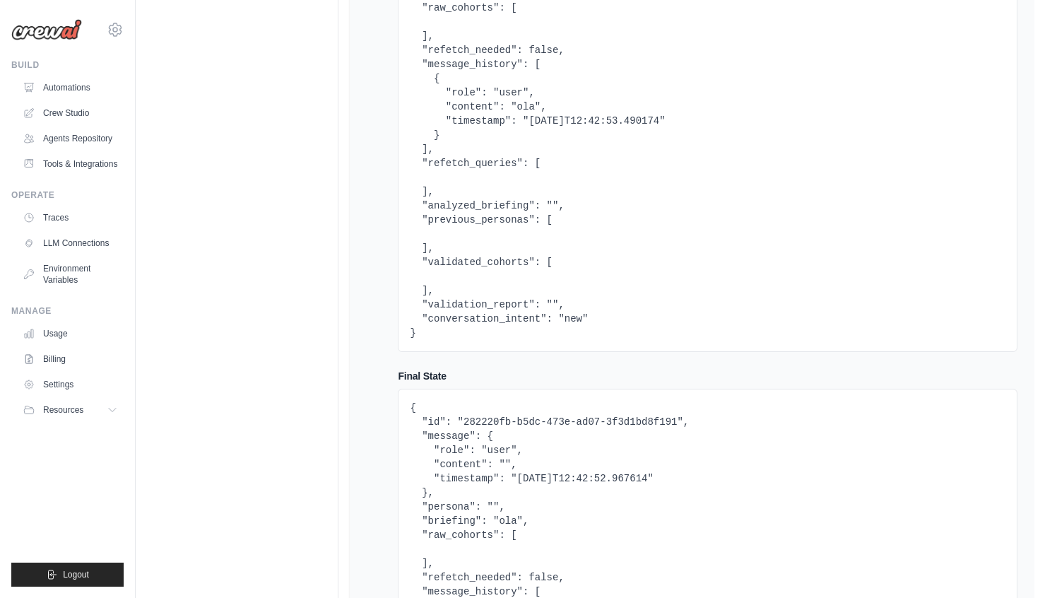
scroll to position [0, 0]
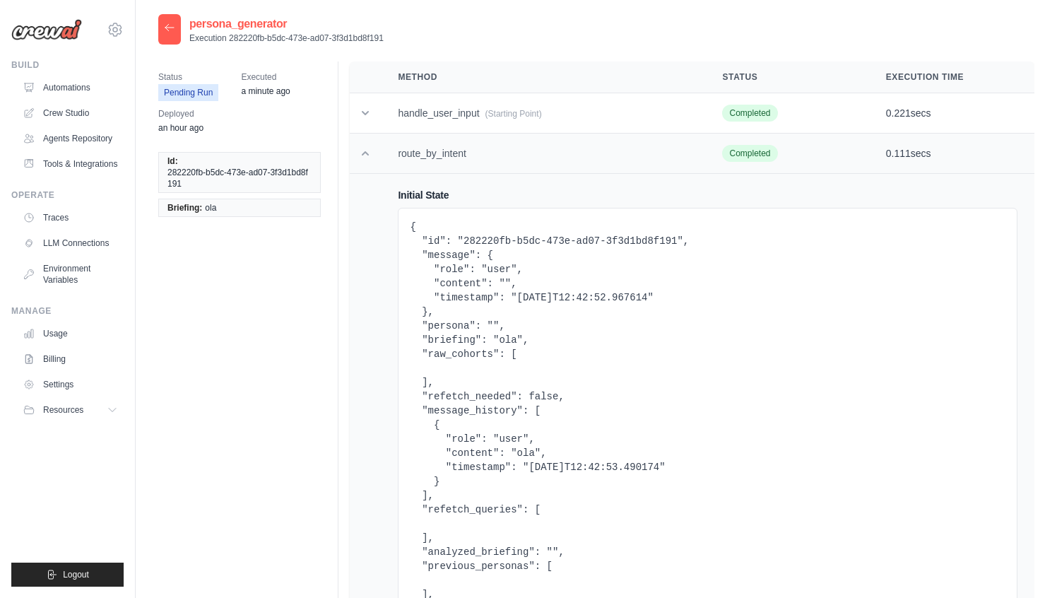
click at [364, 143] on td at bounding box center [365, 154] width 31 height 40
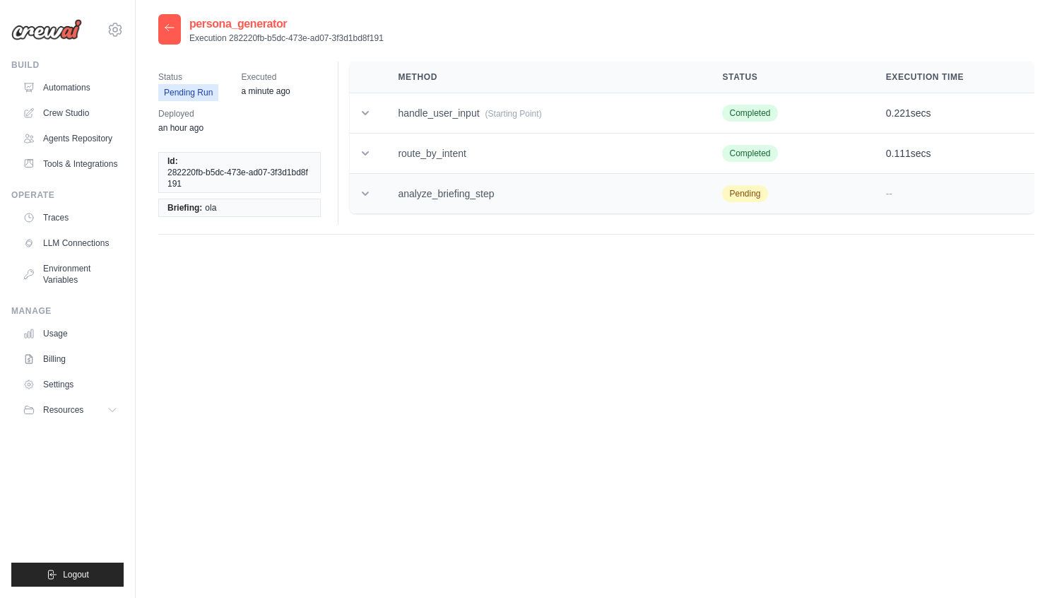
click at [383, 198] on td "analyze_briefing_step" at bounding box center [543, 194] width 324 height 40
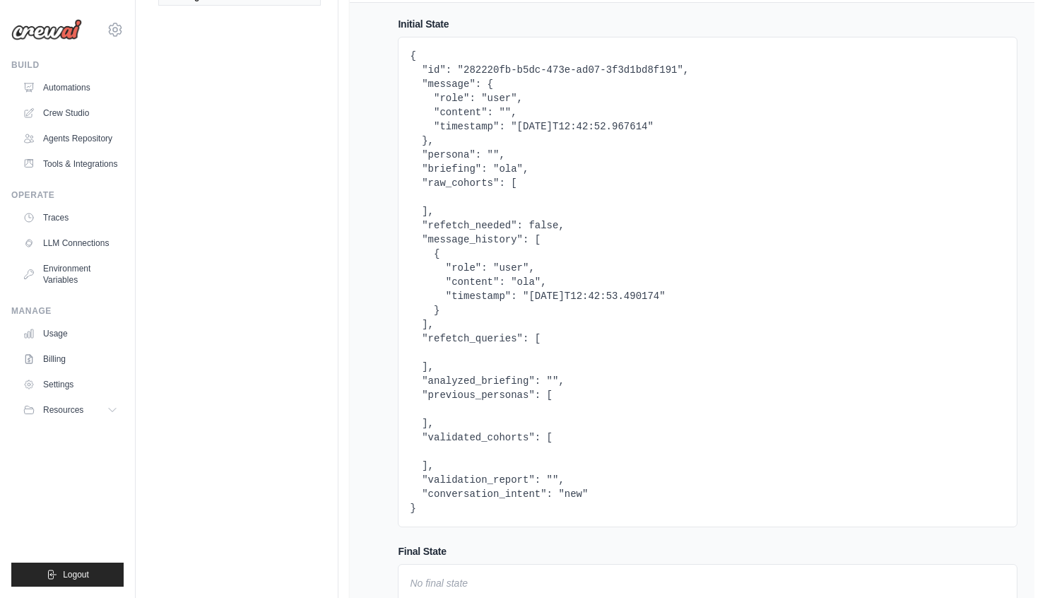
scroll to position [345, 0]
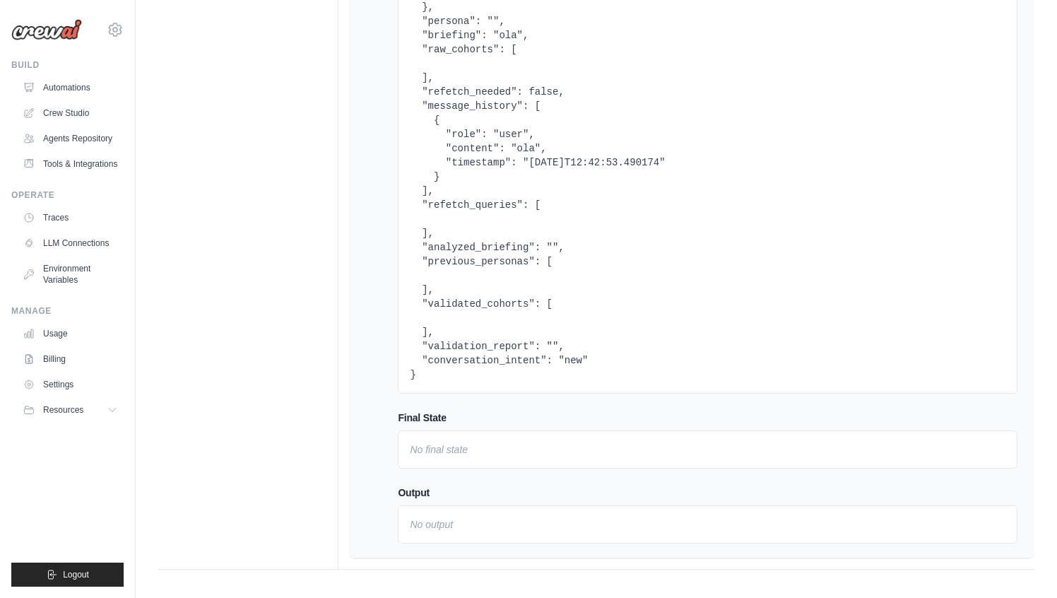
click at [481, 360] on pre "{ "id": "282220fb-b5dc-473e-ad07-3f3d1bd8f191", "message": { "role": "user", "c…" at bounding box center [708, 148] width 596 height 466
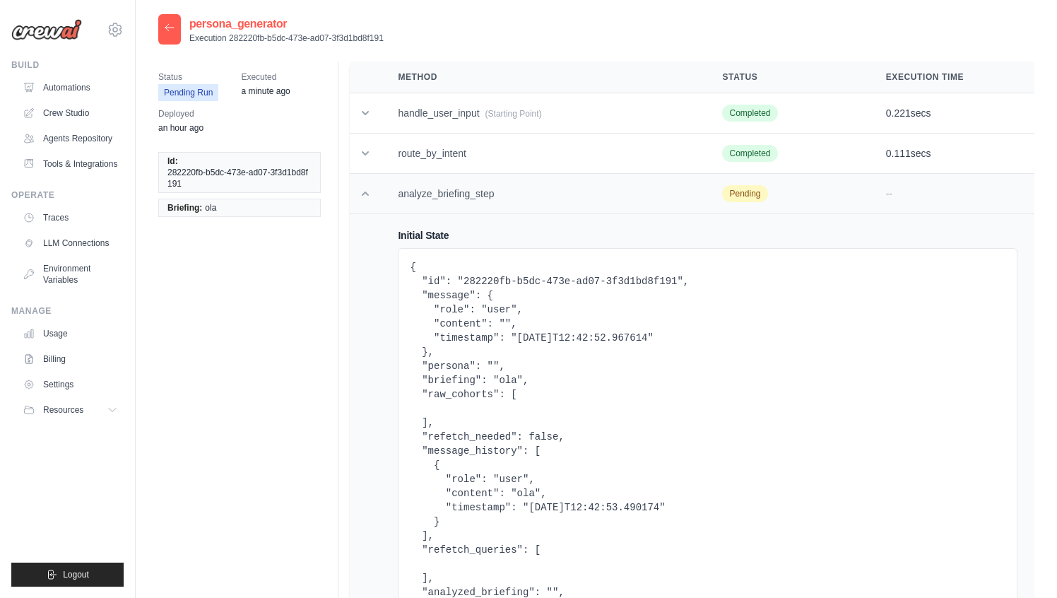
click at [396, 183] on td "analyze_briefing_step" at bounding box center [543, 194] width 324 height 40
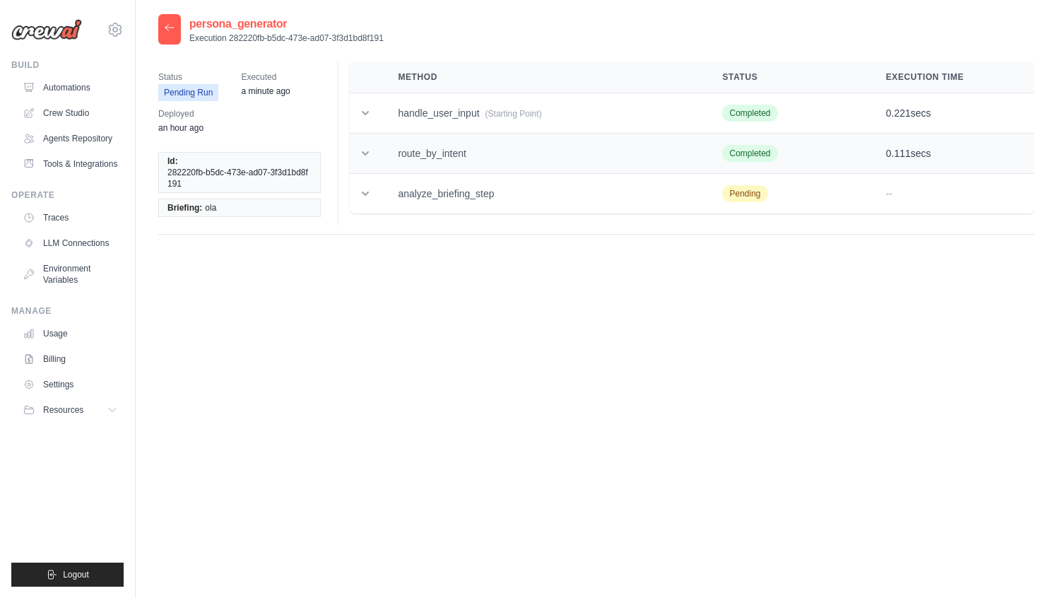
click at [446, 148] on td "route_by_intent" at bounding box center [543, 154] width 324 height 40
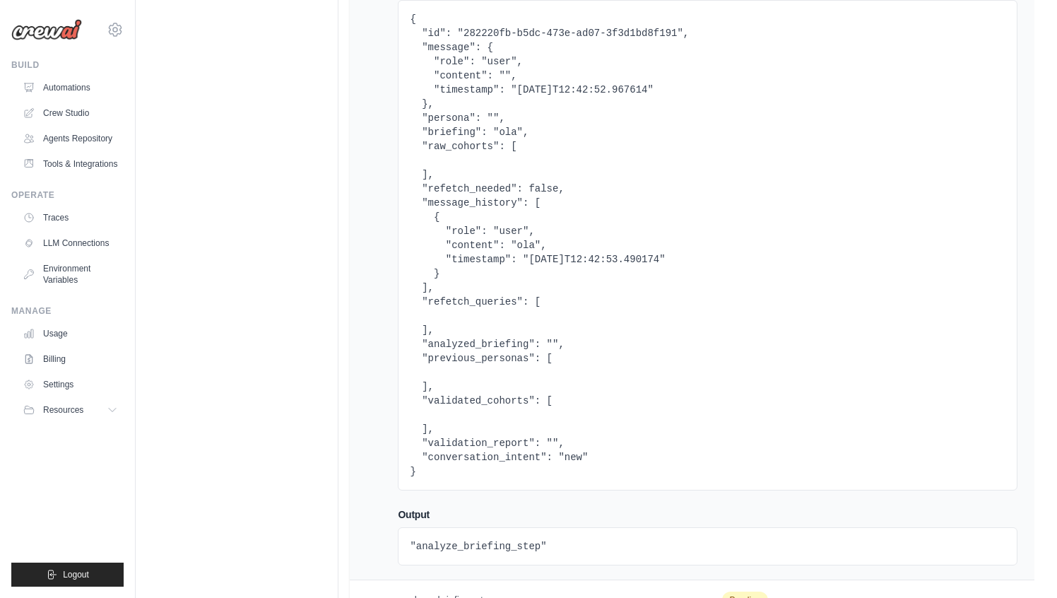
scroll to position [797, 0]
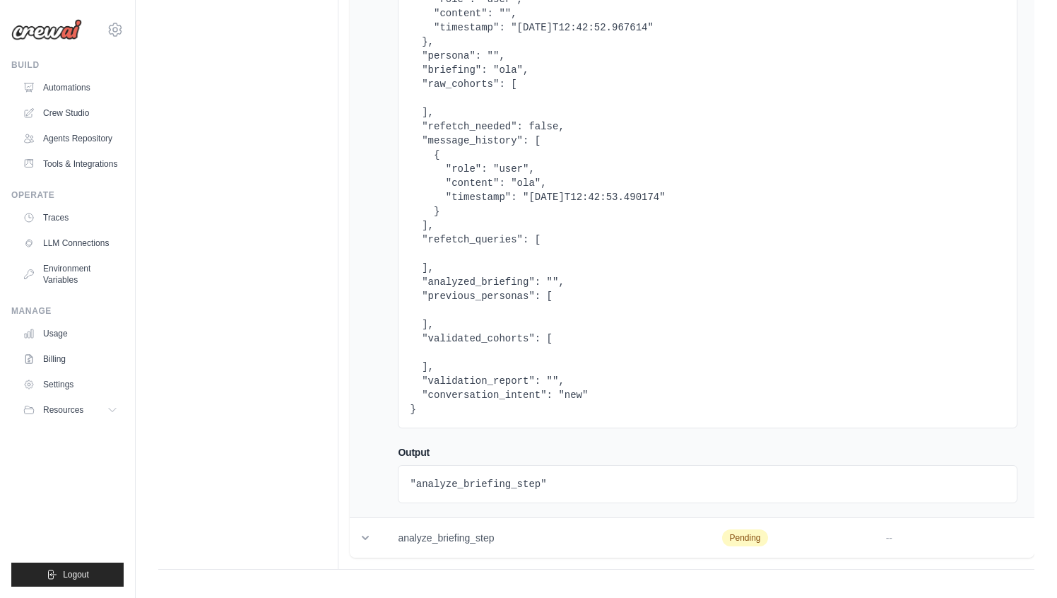
click at [456, 488] on pre ""analyze_briefing_step"" at bounding box center [708, 484] width 596 height 14
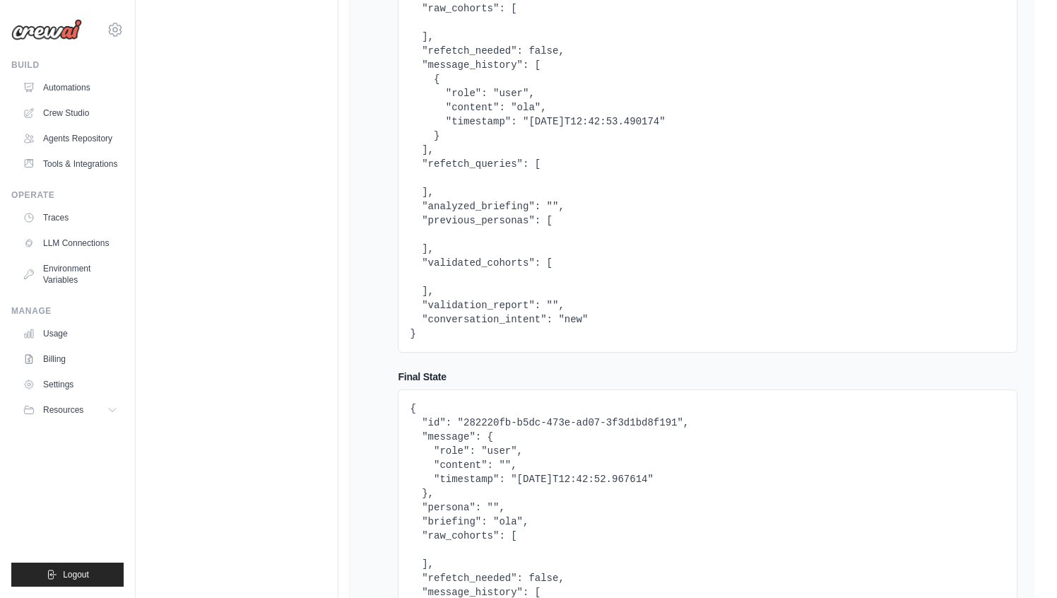
scroll to position [0, 0]
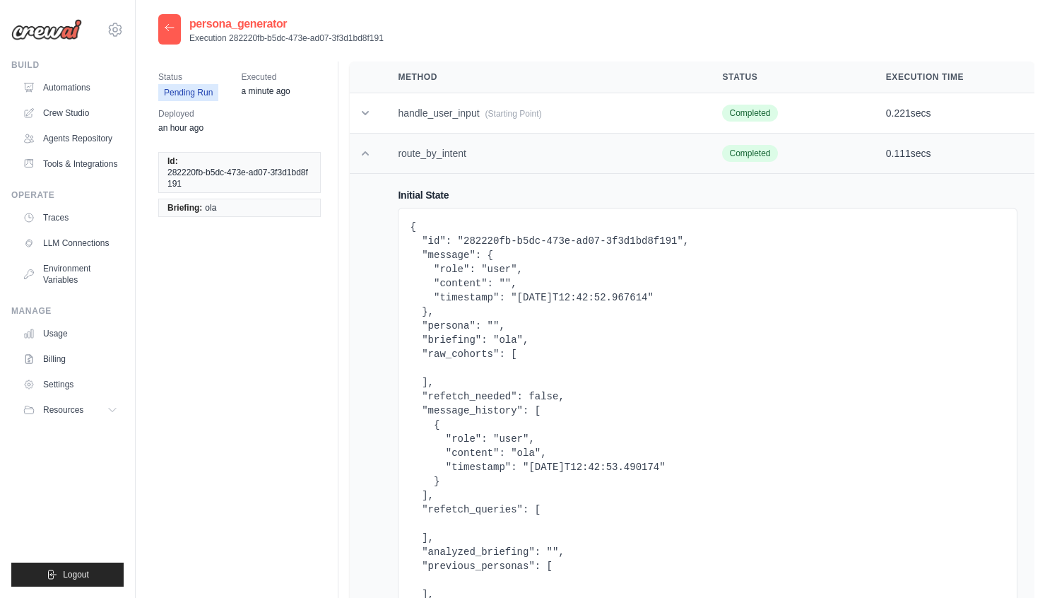
click at [361, 145] on td at bounding box center [365, 154] width 31 height 40
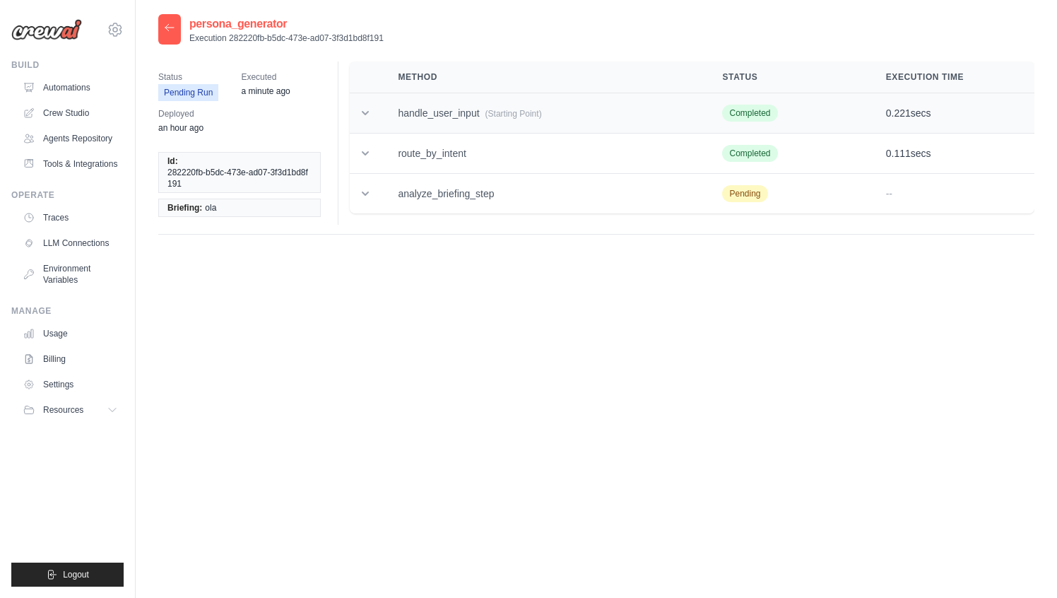
click at [449, 107] on td "handle_user_input (Starting Point)" at bounding box center [543, 113] width 324 height 40
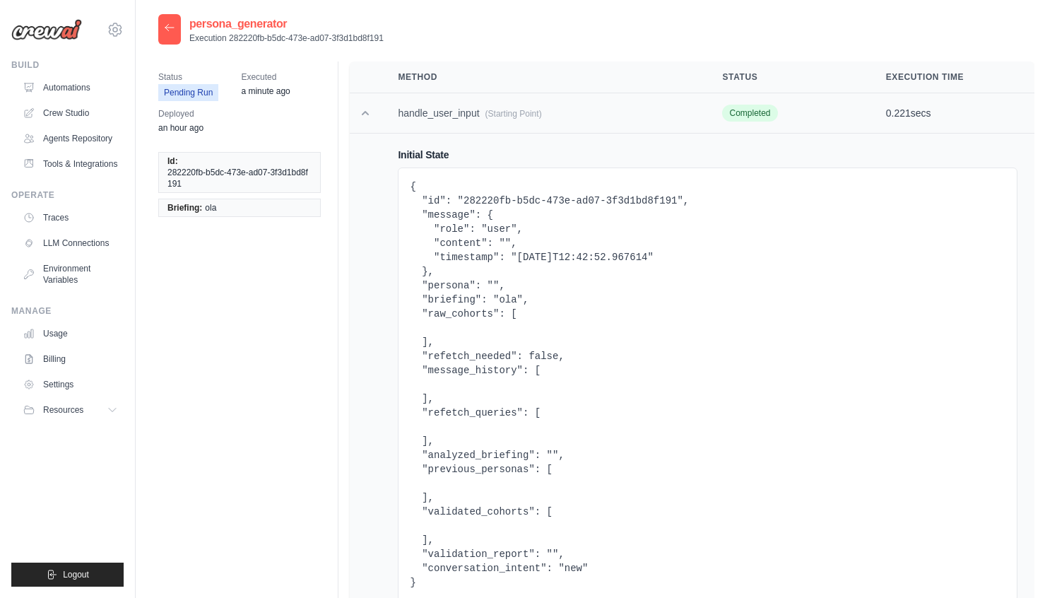
click at [408, 123] on td "handle_user_input (Starting Point)" at bounding box center [543, 113] width 324 height 40
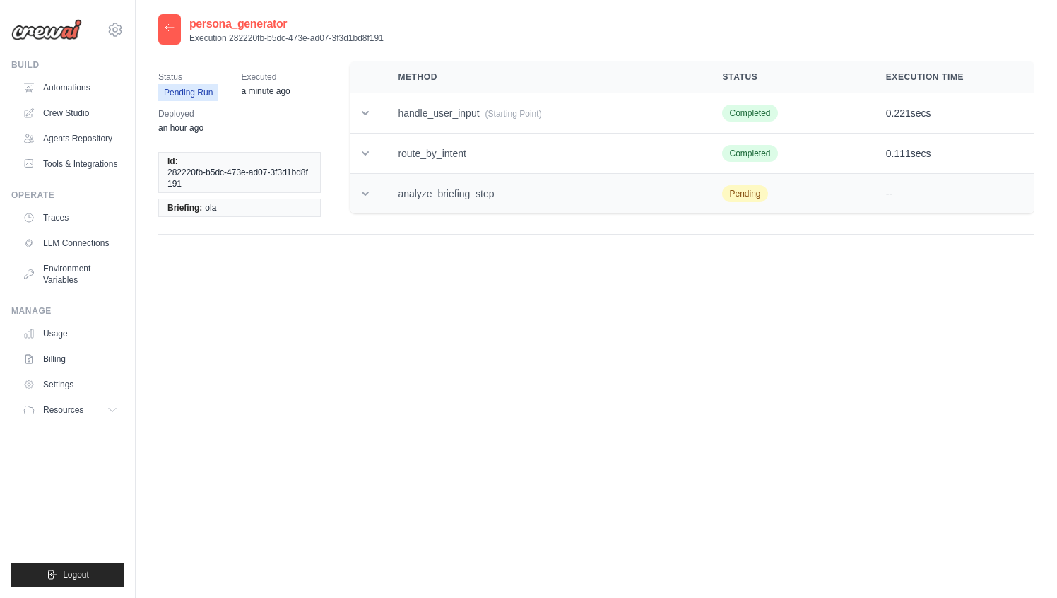
click at [459, 186] on td "analyze_briefing_step" at bounding box center [543, 194] width 324 height 40
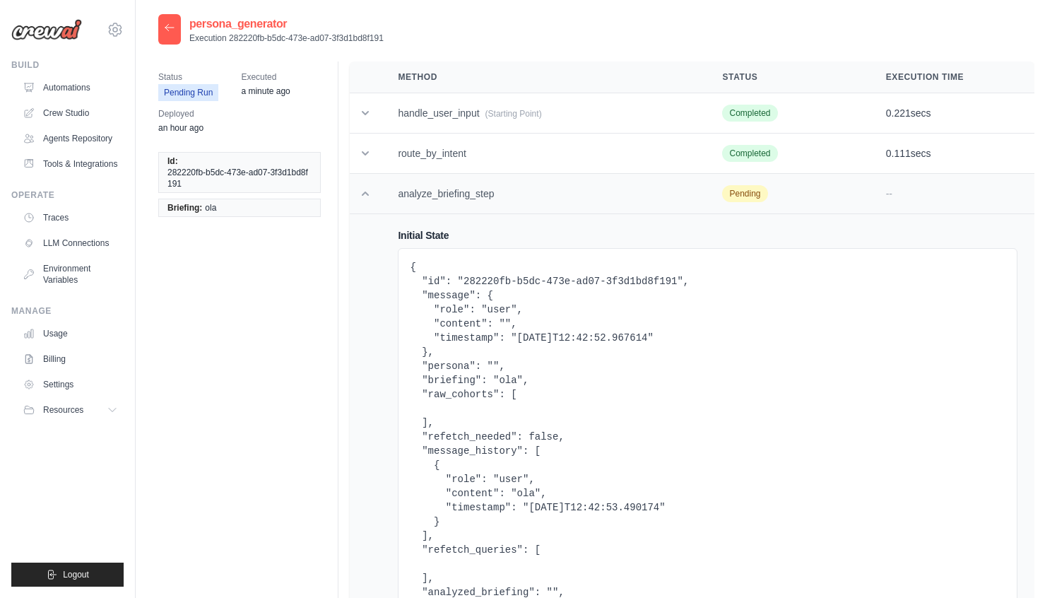
click at [459, 187] on td "analyze_briefing_step" at bounding box center [543, 194] width 324 height 40
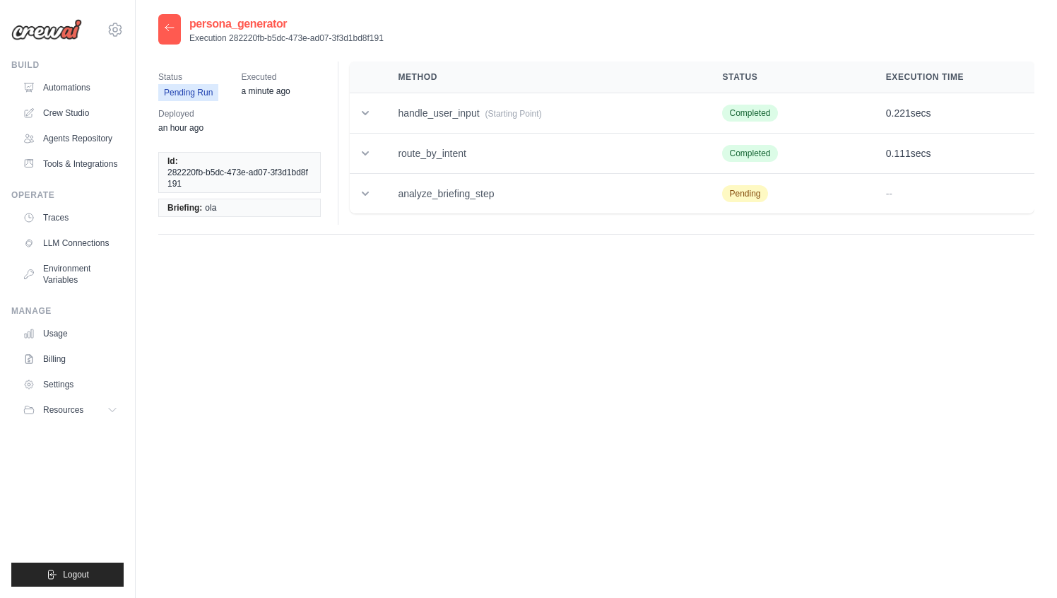
click at [512, 327] on div "persona_generator Execution 282220fb-b5dc-473e-ad07-3f3d1bd8f191 Status Pending…" at bounding box center [596, 313] width 876 height 598
click at [85, 76] on div "Build Automations Crew Studio Agents Repository Tools & Integrations" at bounding box center [67, 117] width 112 height 116
click at [82, 84] on link "Automations" at bounding box center [71, 87] width 107 height 23
click at [514, 425] on div "persona_generator Execution 282220fb-b5dc-473e-ad07-3f3d1bd8f191 Status Pending…" at bounding box center [596, 313] width 876 height 598
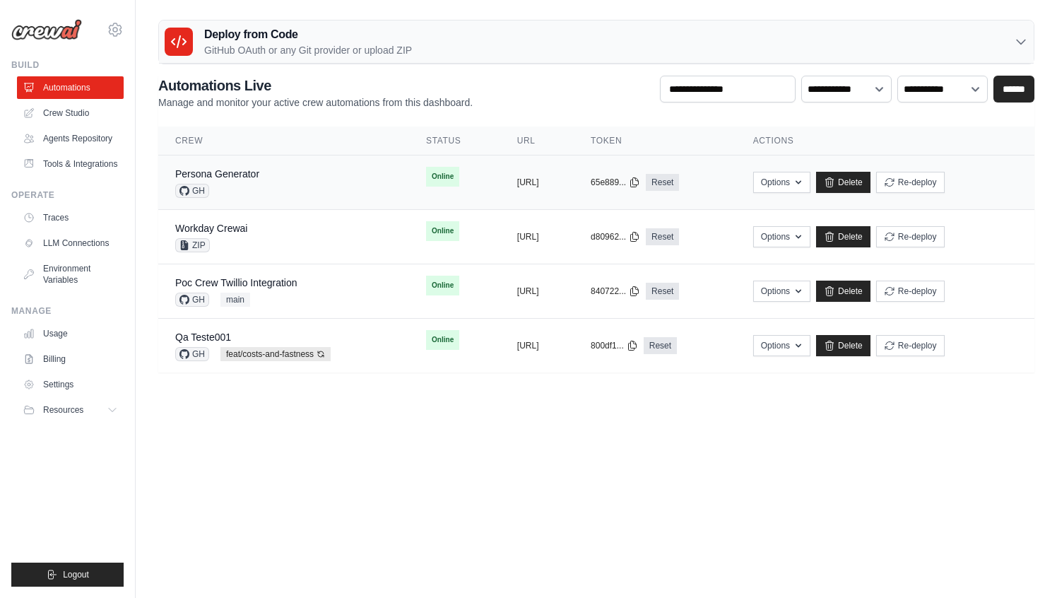
click at [409, 192] on td "Online" at bounding box center [454, 176] width 91 height 42
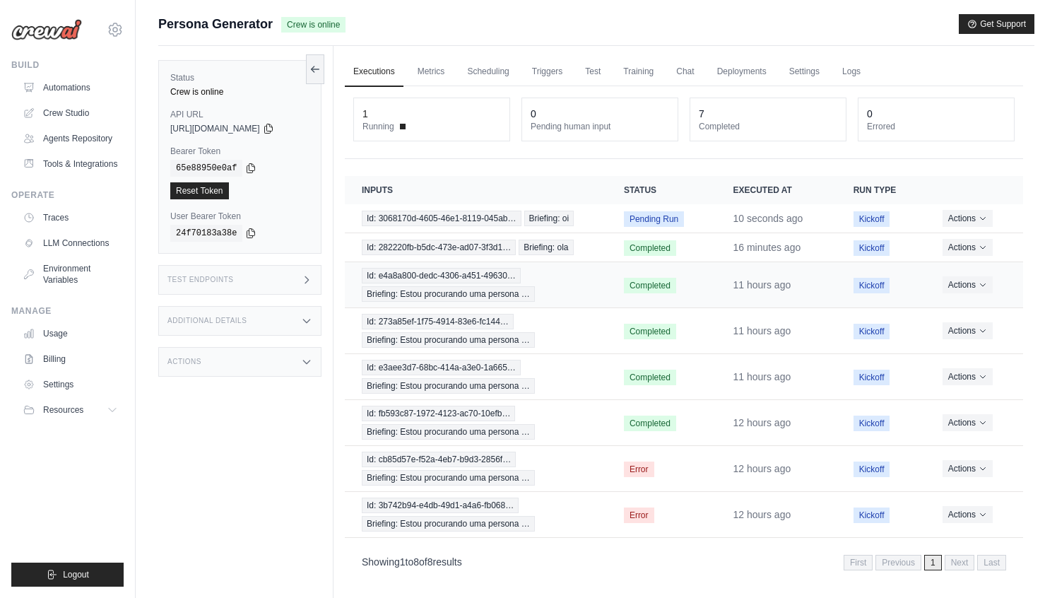
scroll to position [60, 0]
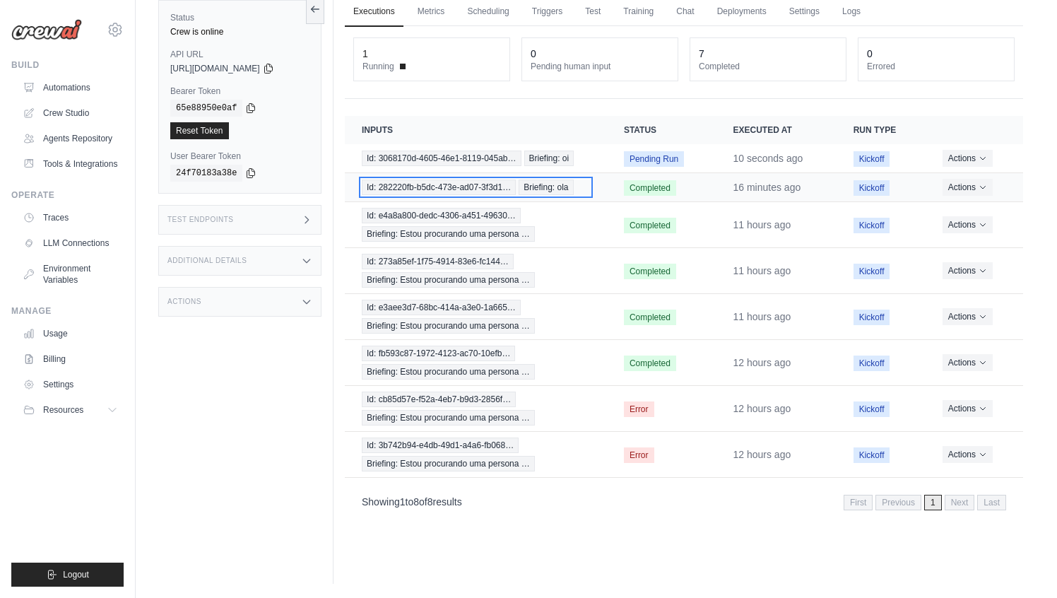
click at [582, 181] on div "Id: 282220fb-b5dc-473e-ad07-3f3d1… Briefing: ola" at bounding box center [476, 187] width 228 height 16
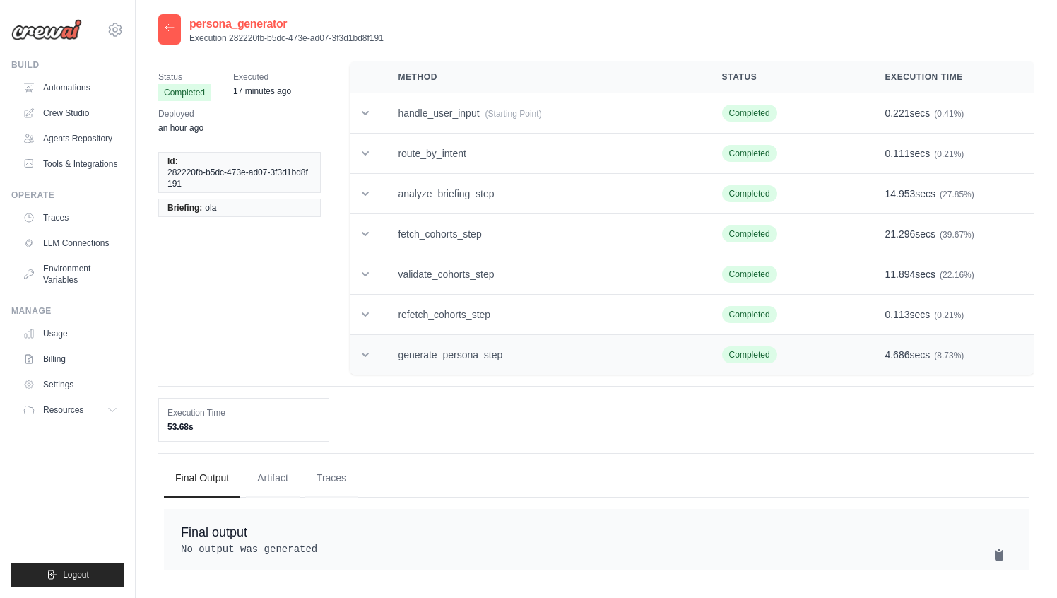
scroll to position [28, 0]
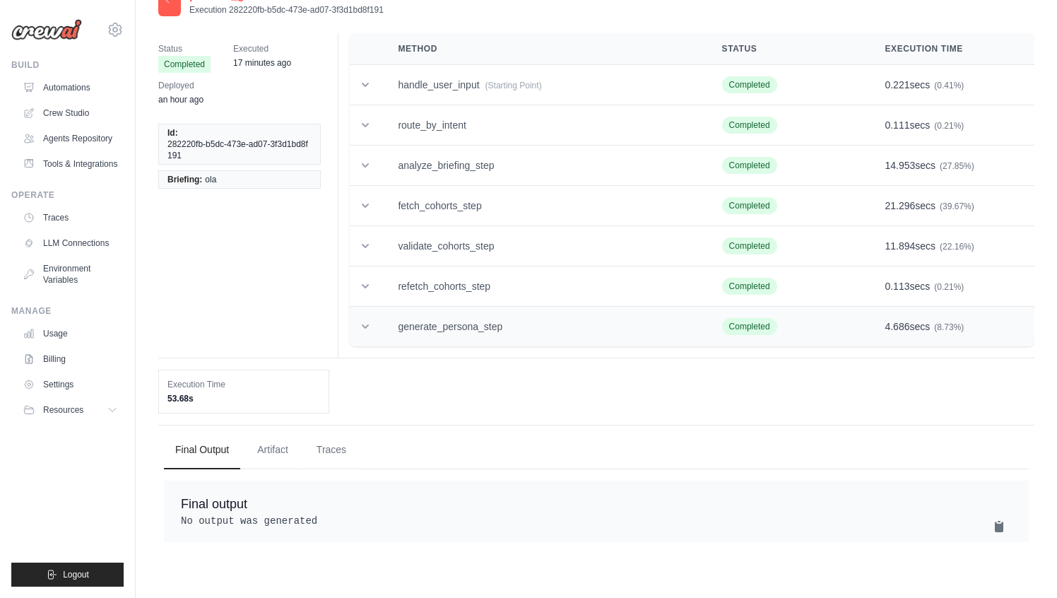
click at [480, 324] on td "generate_persona_step" at bounding box center [543, 327] width 324 height 40
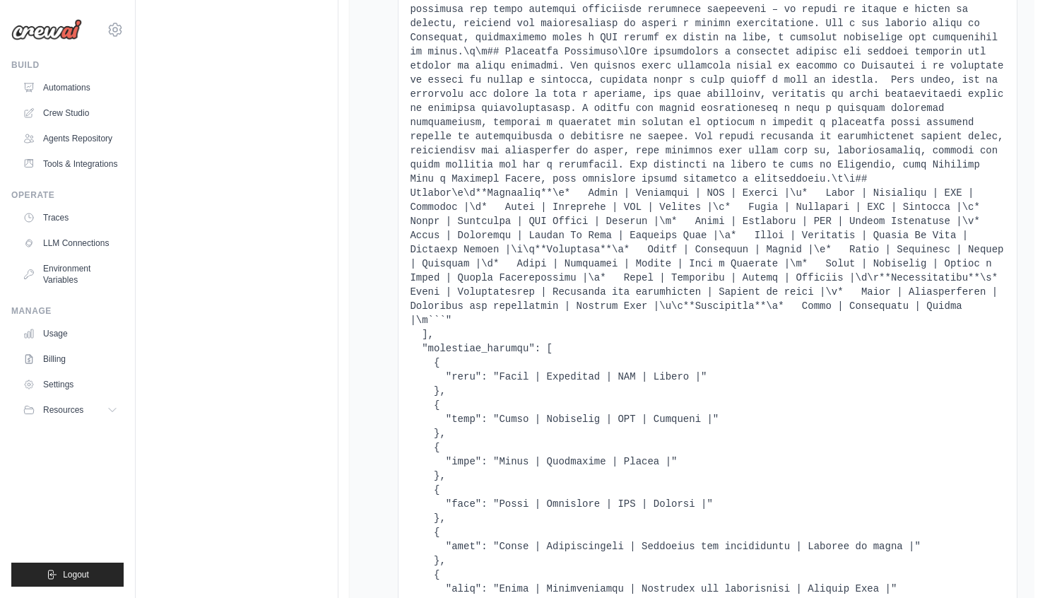
scroll to position [10535, 0]
